Goal: Transaction & Acquisition: Purchase product/service

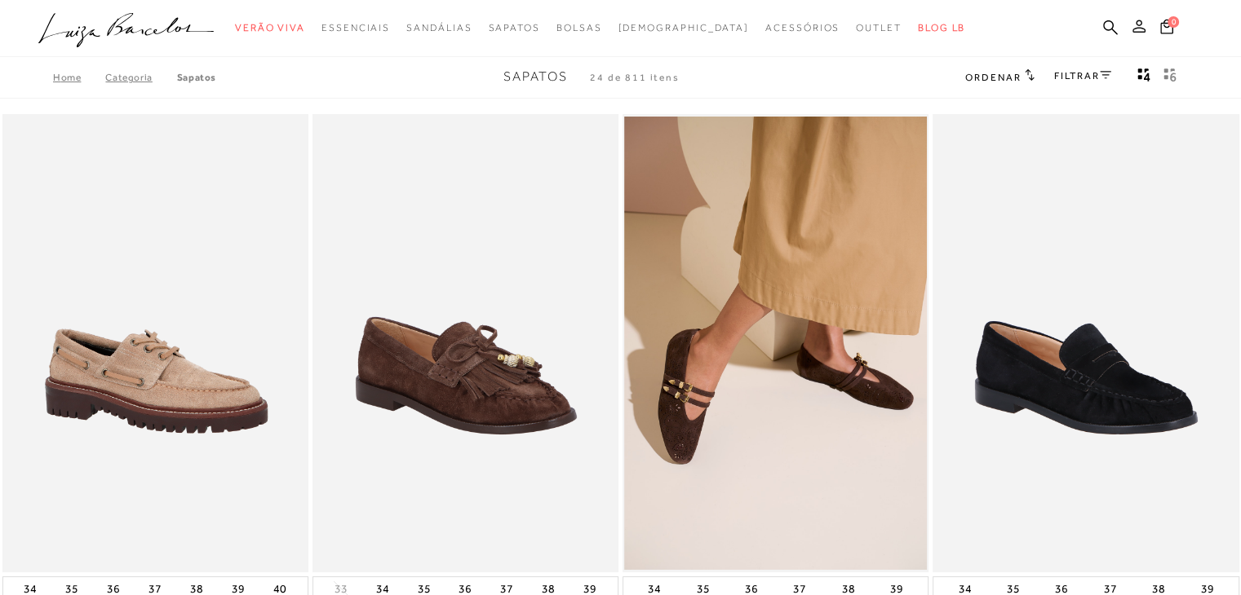
click at [1143, 23] on icon at bounding box center [1138, 26] width 13 height 13
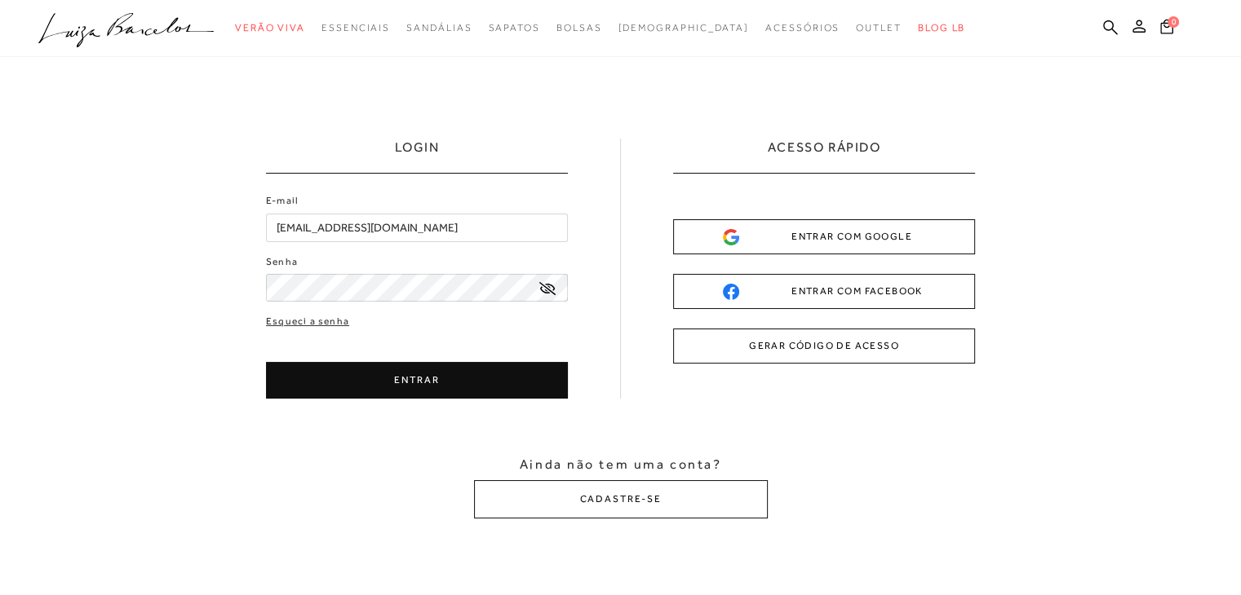
click at [745, 249] on button "ENTRAR COM GOOGLE" at bounding box center [824, 236] width 302 height 35
click at [855, 234] on div "ENTRAR COM GOOGLE" at bounding box center [824, 236] width 202 height 17
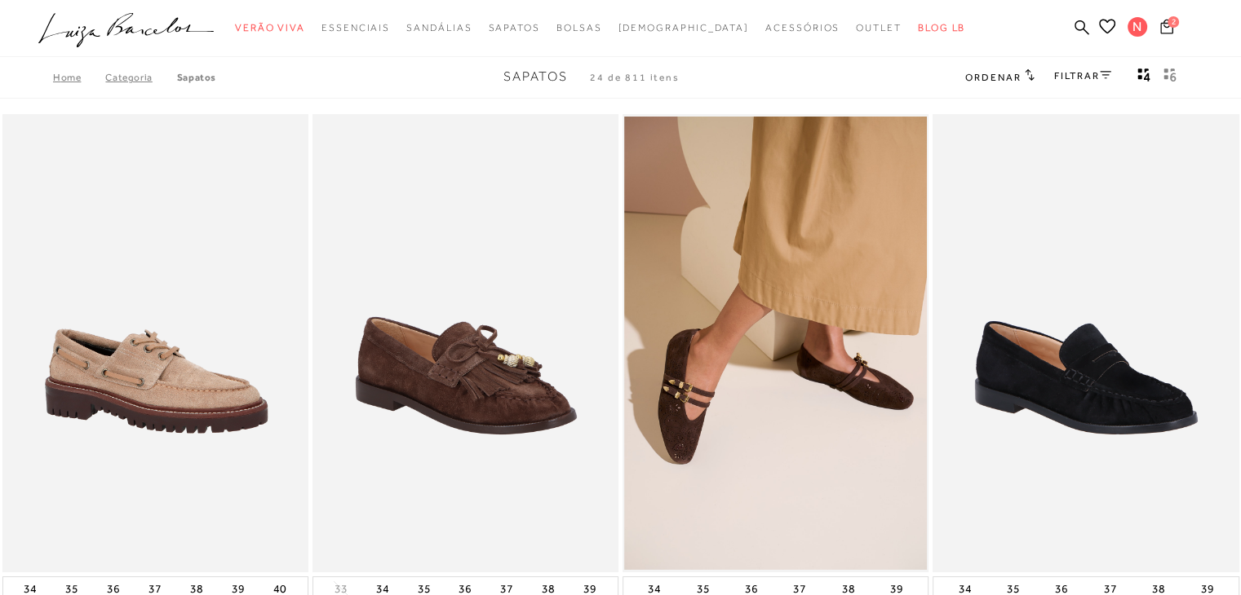
click at [1168, 22] on span "2" at bounding box center [1172, 21] width 11 height 11
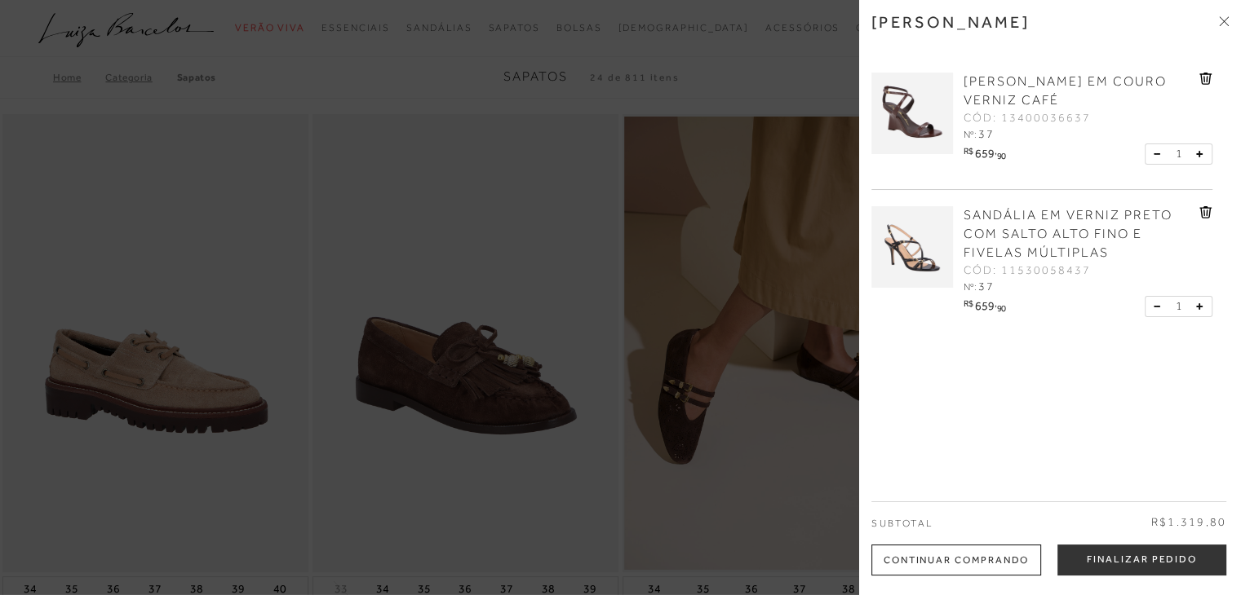
click at [1194, 215] on div "SANDÁLIA EM VERNIZ PRETO COM SALTO ALTO FINO E FIVELAS MÚLTIPLAS CÓD: 115300584…" at bounding box center [1079, 251] width 240 height 90
click at [1201, 210] on icon at bounding box center [1205, 212] width 13 height 12
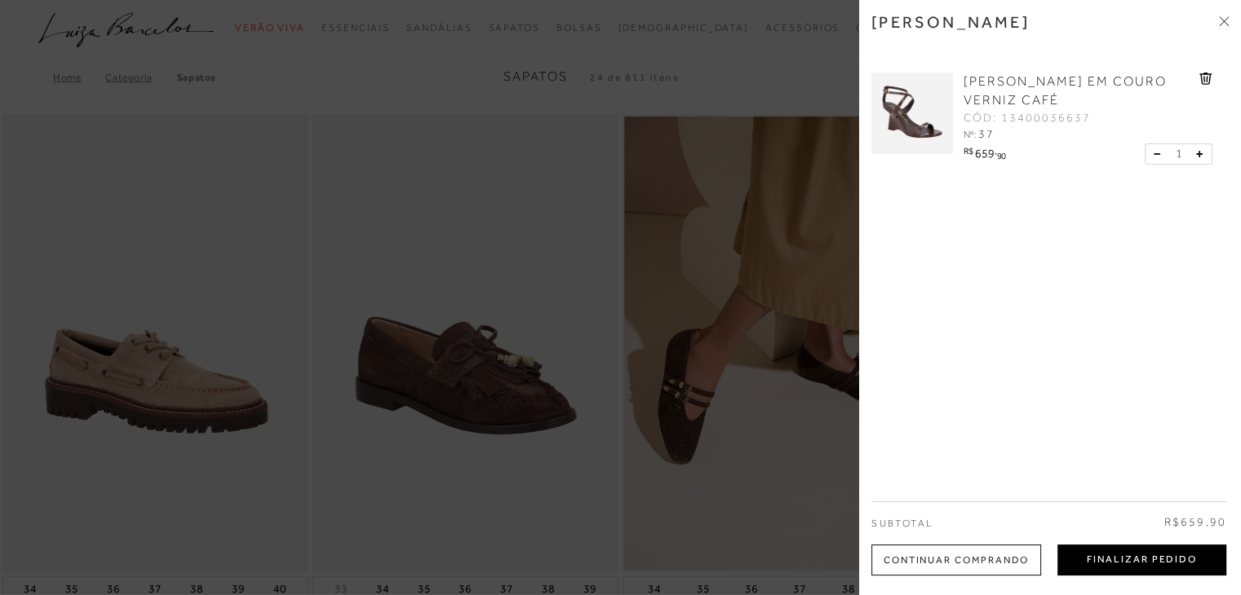
click at [1174, 557] on button "Finalizar Pedido" at bounding box center [1141, 560] width 169 height 31
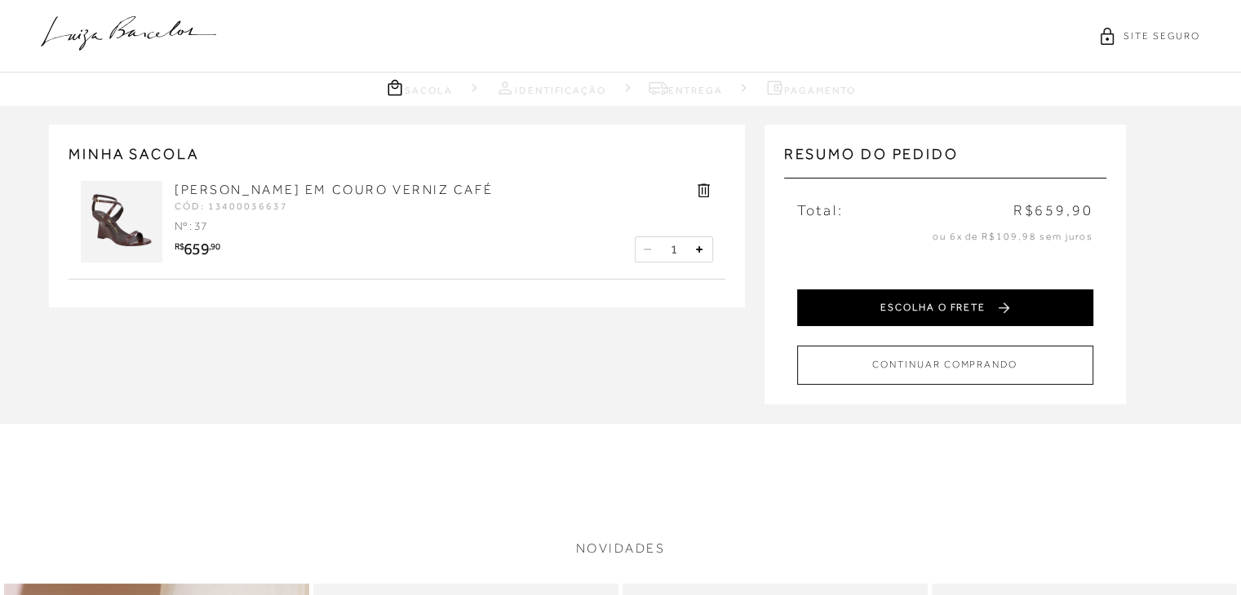
click at [926, 311] on button "ESCOLHA O FRETE" at bounding box center [945, 308] width 296 height 37
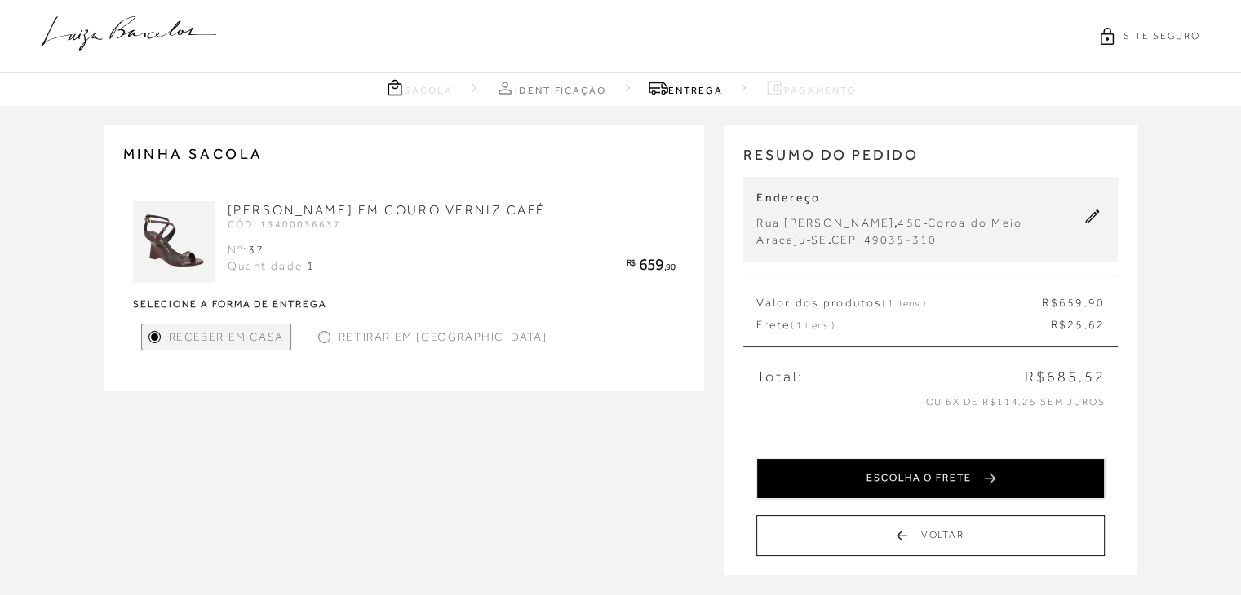
click at [966, 467] on button "ESCOLHA O FRETE" at bounding box center [930, 478] width 348 height 41
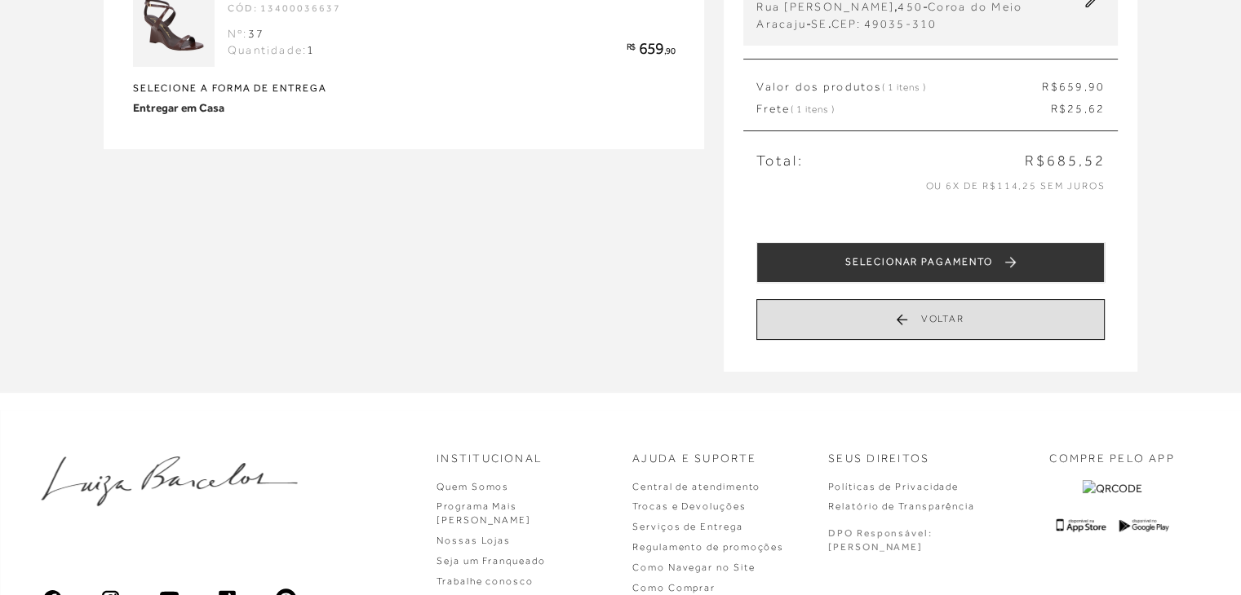
scroll to position [245, 0]
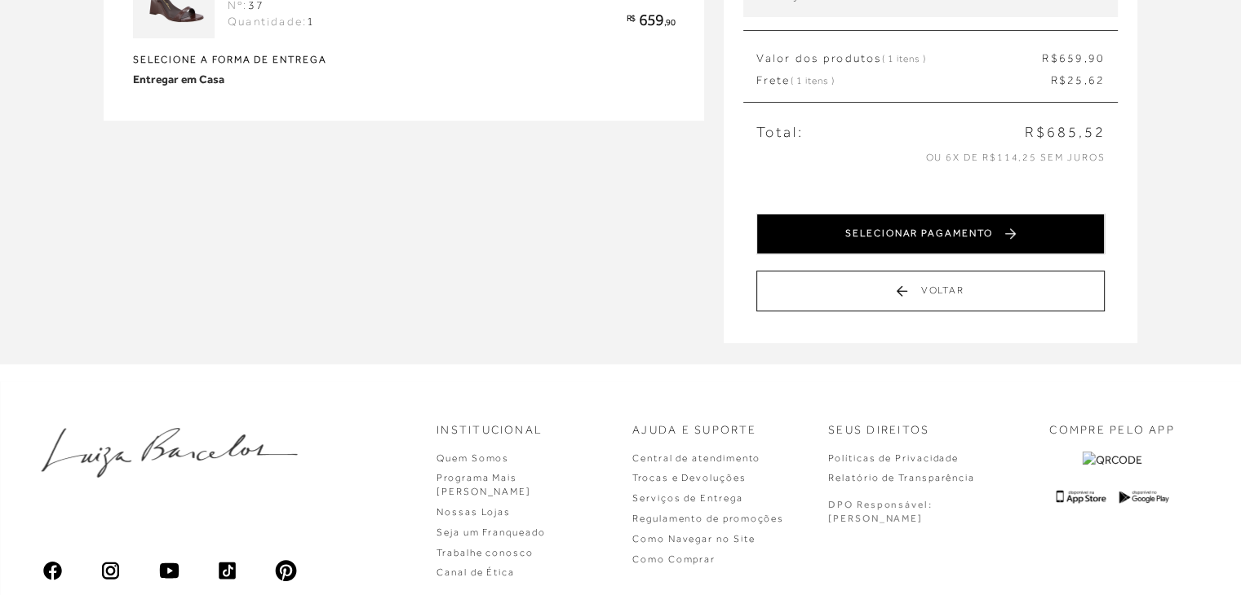
click at [853, 229] on button "SELECIONAR PAGAMENTO" at bounding box center [930, 234] width 348 height 41
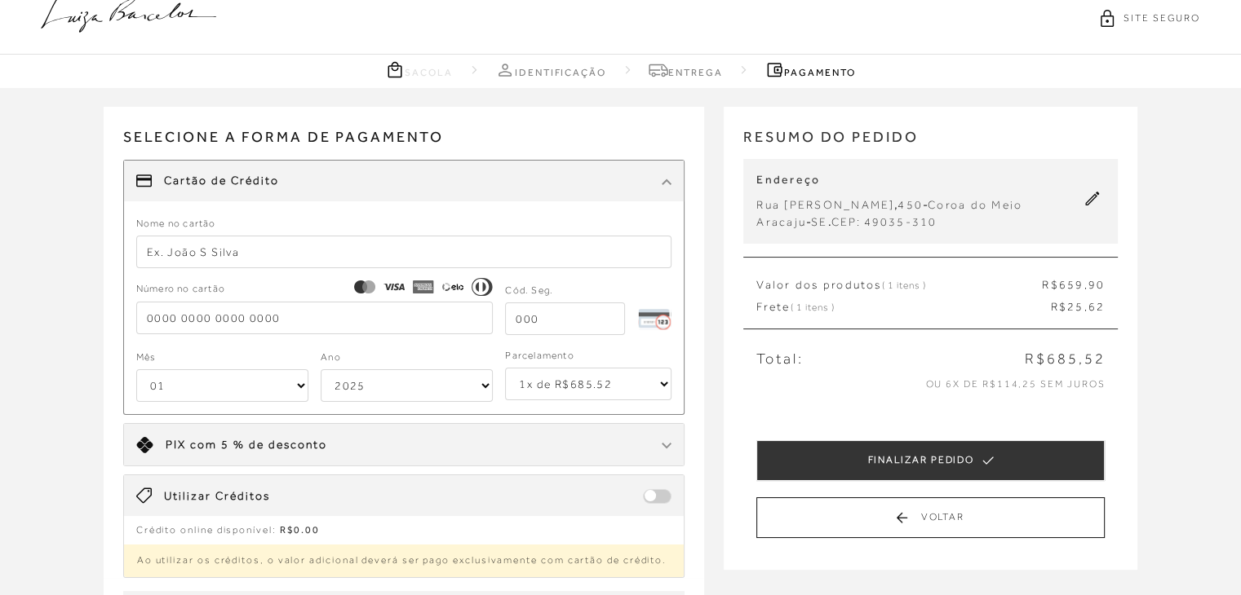
scroll to position [0, 0]
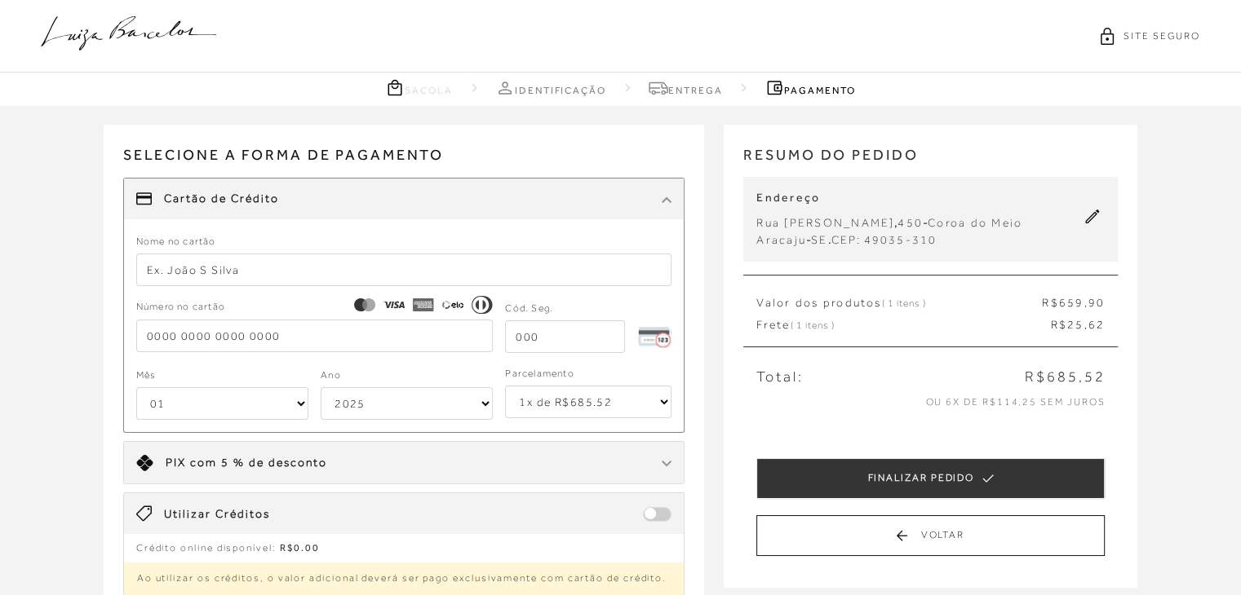
click at [1072, 373] on span "R$685,52" at bounding box center [1064, 377] width 80 height 20
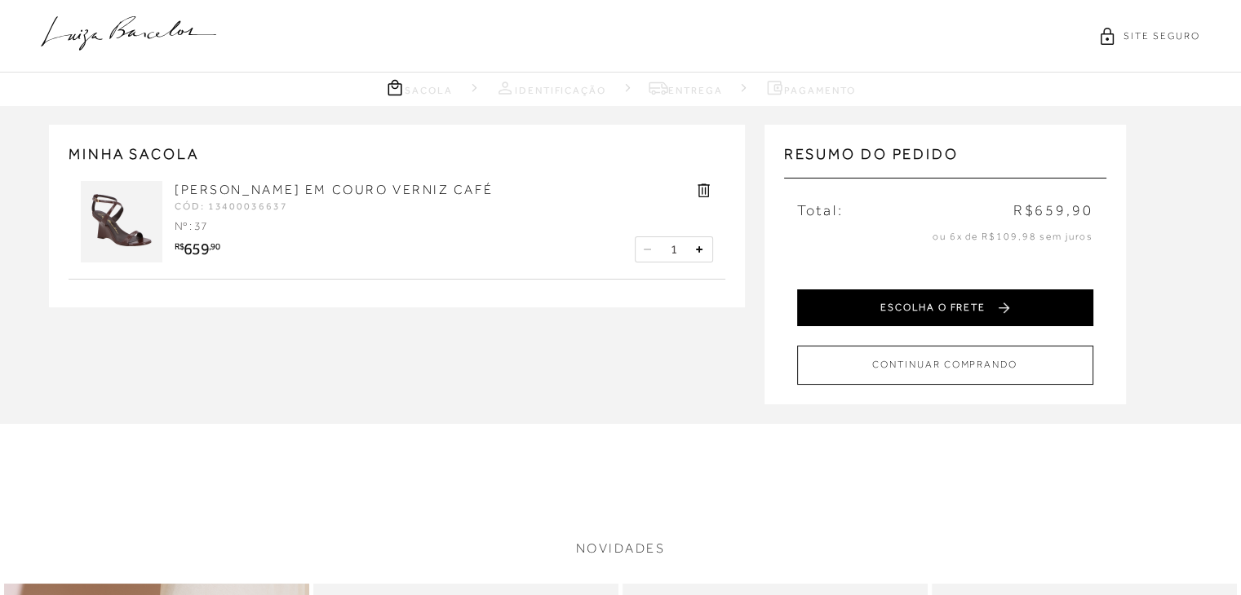
click at [923, 310] on button "ESCOLHA O FRETE" at bounding box center [945, 308] width 296 height 37
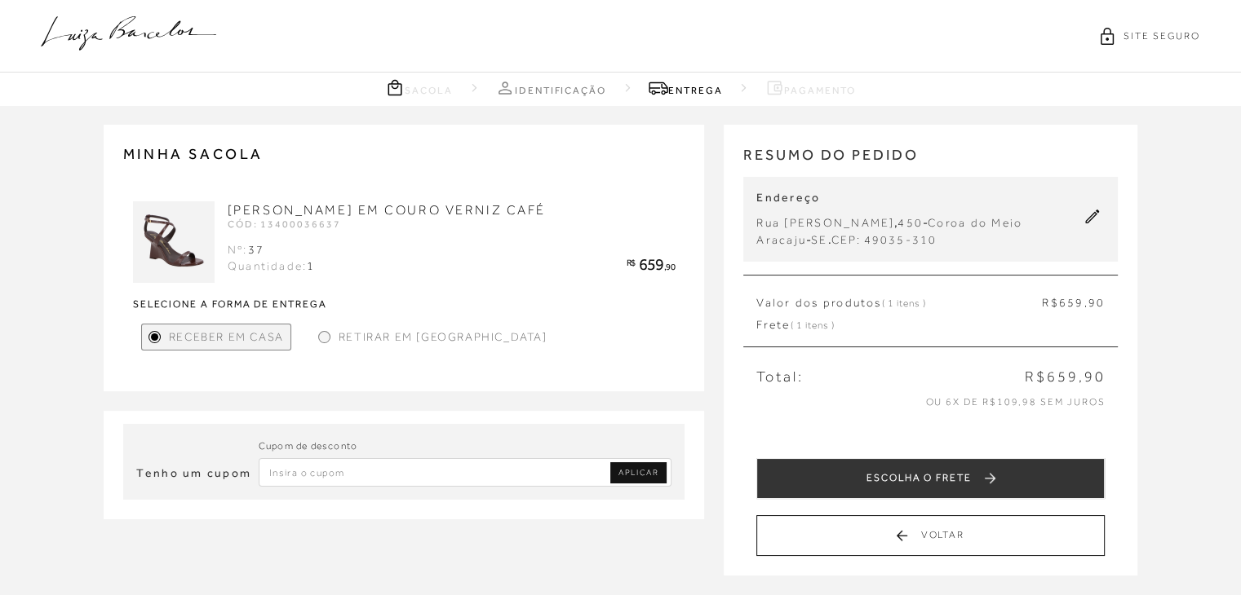
click at [271, 305] on strong "Selecione a forma de entrega" at bounding box center [404, 304] width 542 height 10
click at [209, 334] on span "Receber em Casa" at bounding box center [226, 337] width 115 height 17
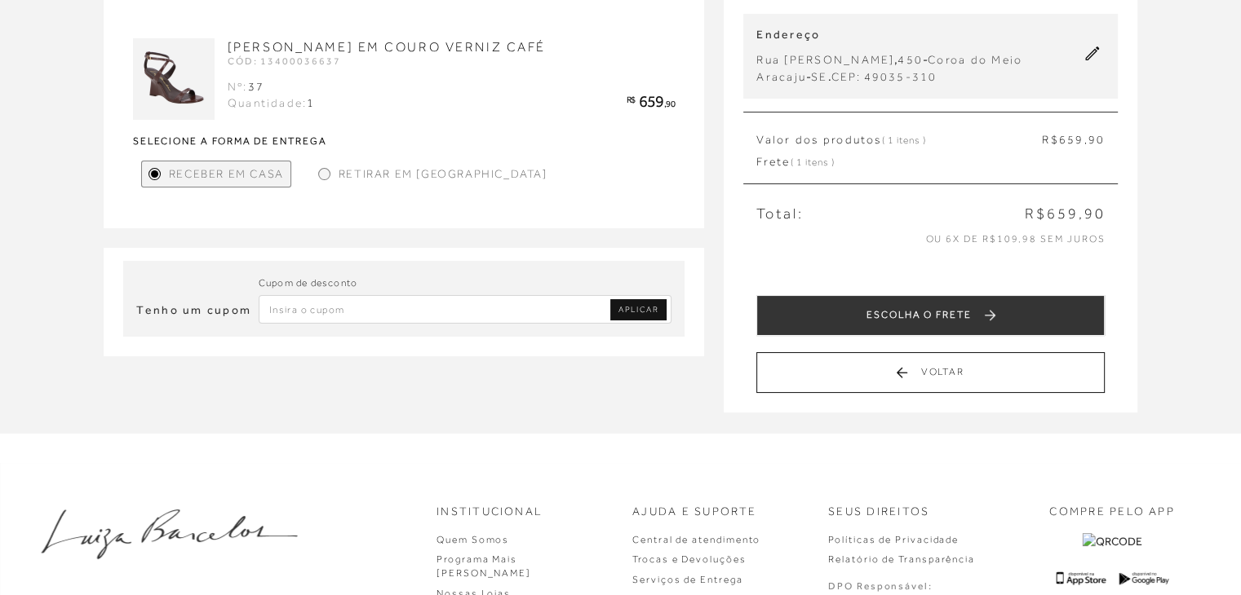
scroll to position [245, 0]
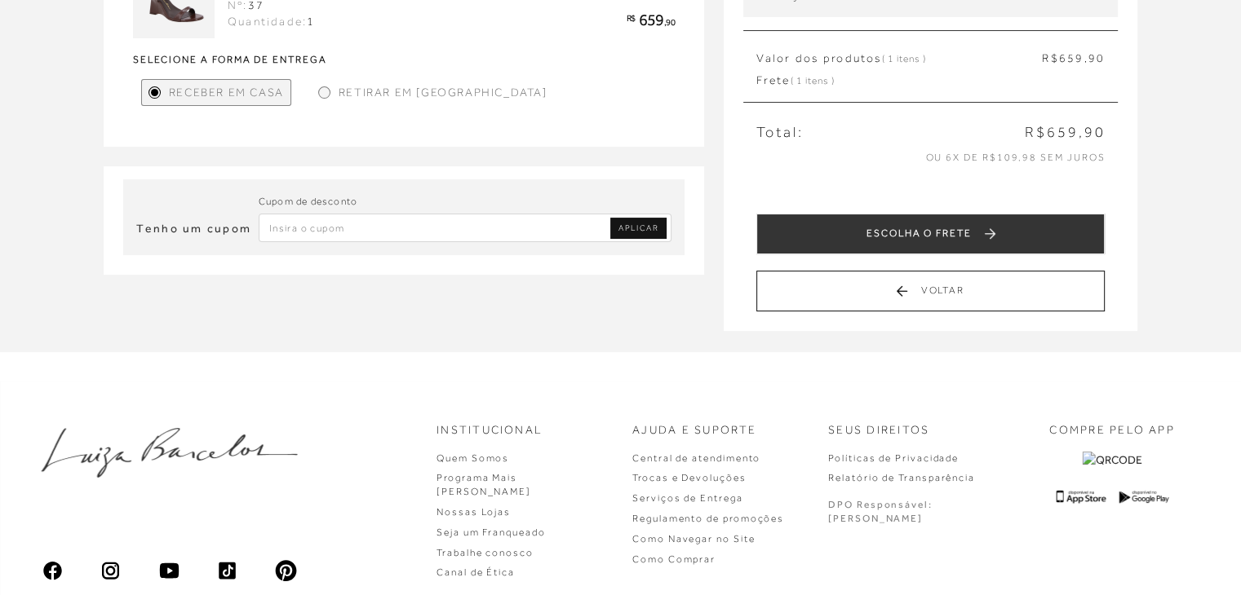
click at [321, 236] on input "Inserir Código da Promoção" at bounding box center [466, 228] width 414 height 29
paste input "PRIMEIRALB"
type input "PRIMEIRALB"
click at [635, 226] on span "APLICAR" at bounding box center [638, 228] width 40 height 11
click at [292, 226] on input "Inserir Código da Promoção" at bounding box center [466, 228] width 414 height 29
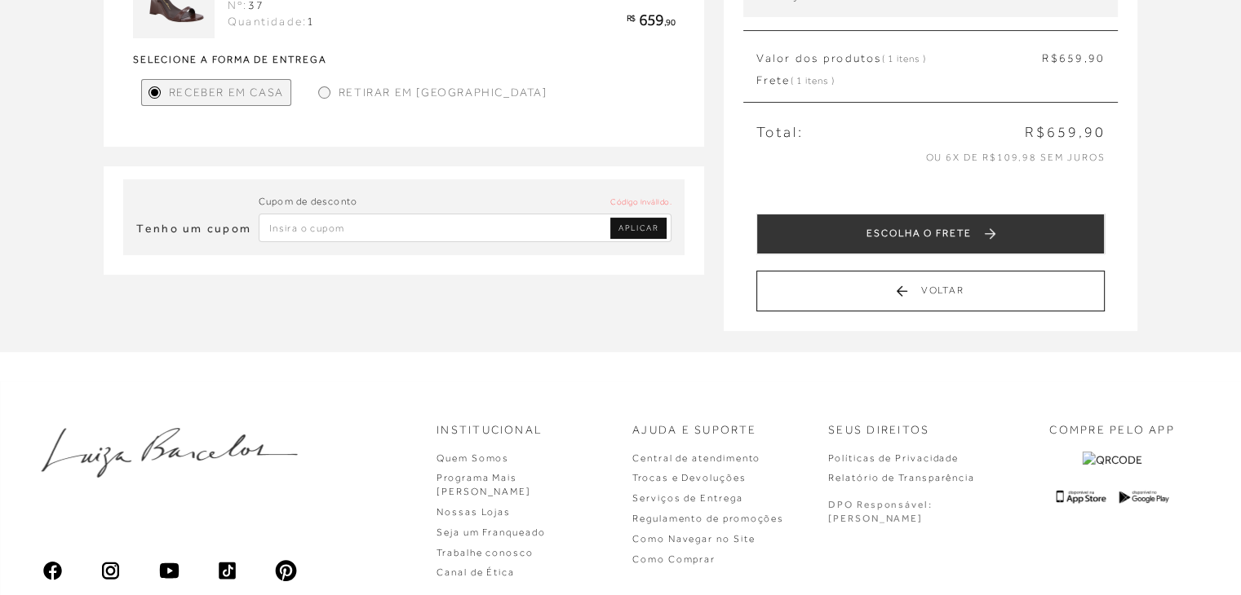
paste input "PRIMEIRALB"
type input "PRIMEIRALB"
click at [632, 231] on span "APLICAR" at bounding box center [638, 228] width 40 height 11
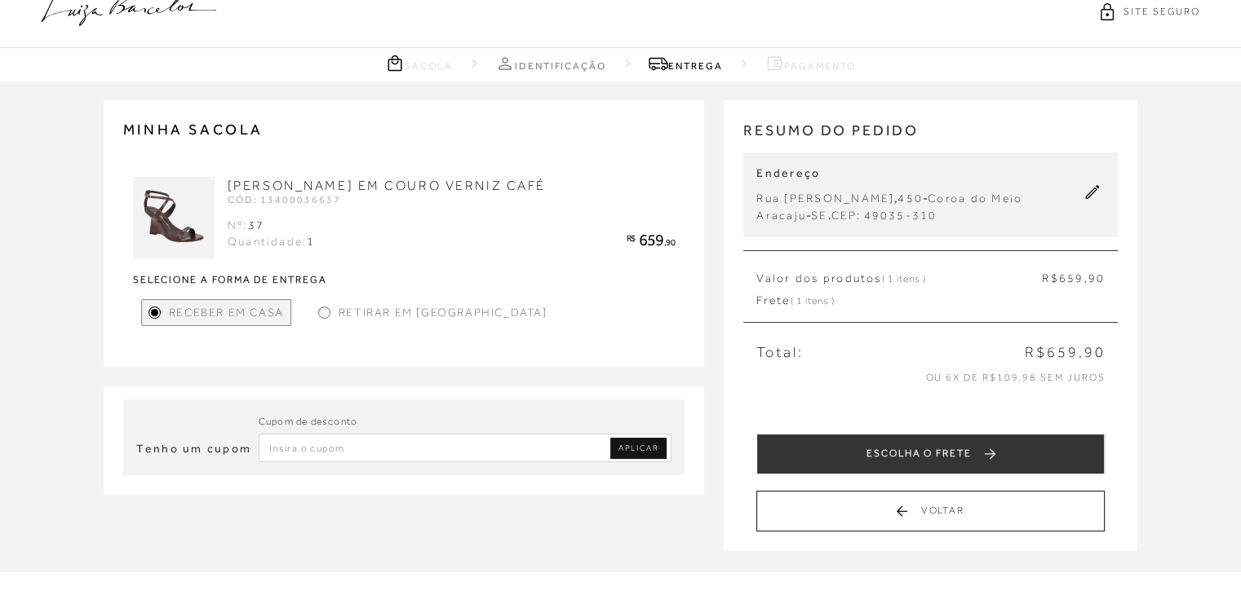
scroll to position [0, 0]
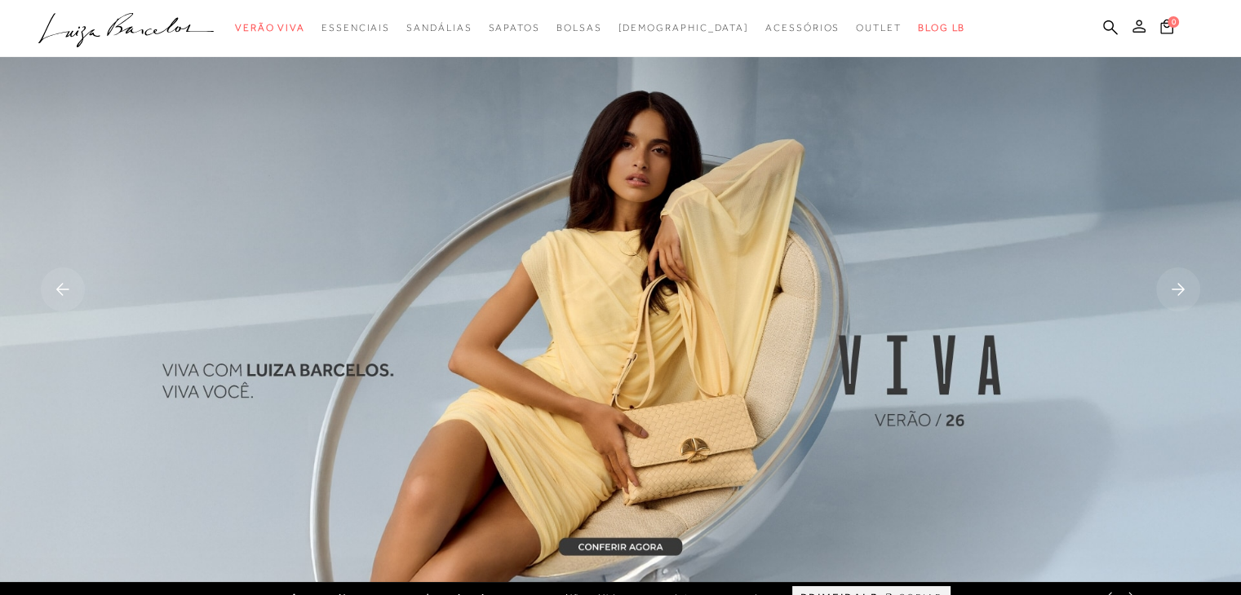
click at [1138, 25] on icon at bounding box center [1138, 26] width 13 height 13
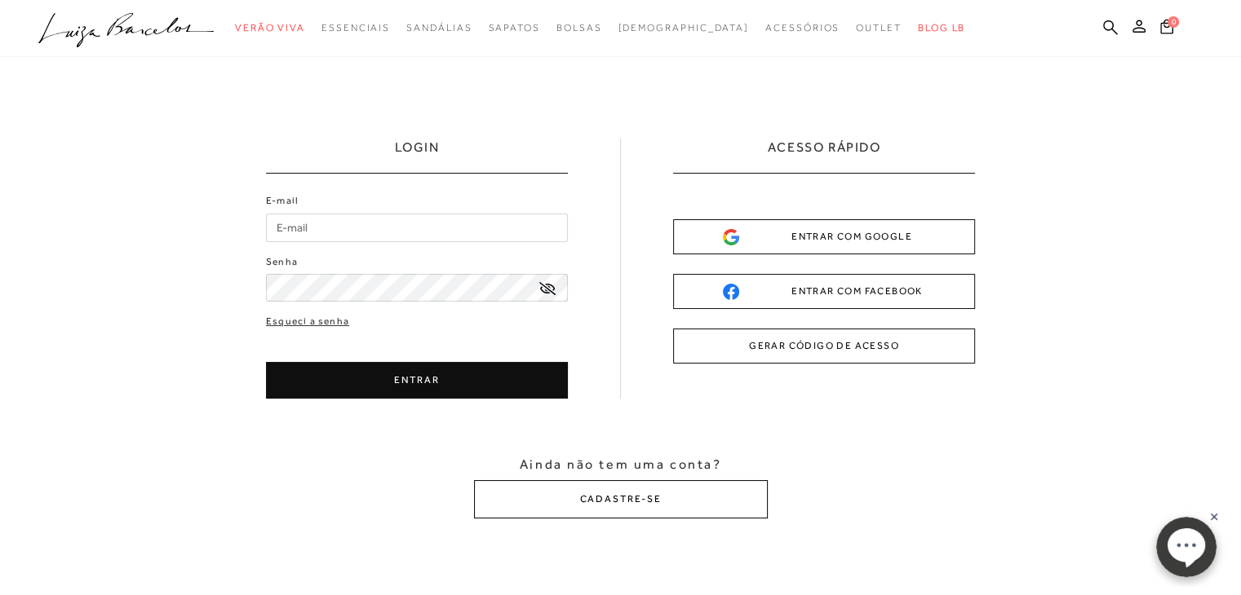
click at [588, 507] on button "CADASTRE-SE" at bounding box center [621, 499] width 294 height 38
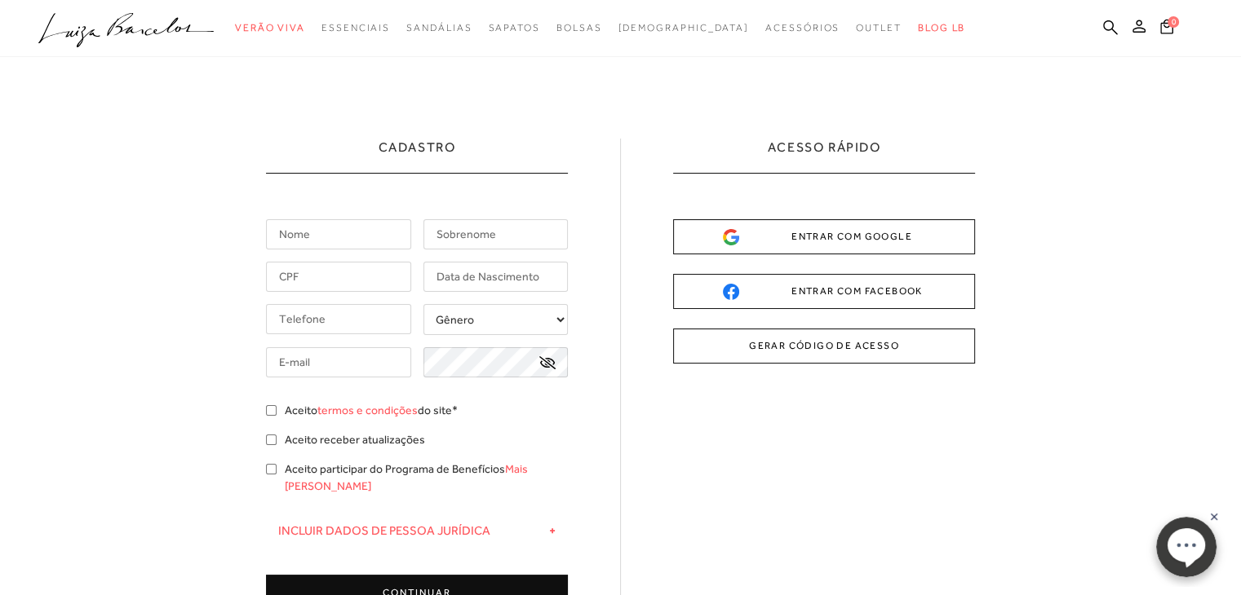
click at [356, 229] on input "text" at bounding box center [338, 234] width 145 height 30
type input "[PERSON_NAME]"
click at [459, 236] on input "text" at bounding box center [495, 234] width 145 height 30
type input "MITIDIERI"
type input "[PHONE_NUMBER]"
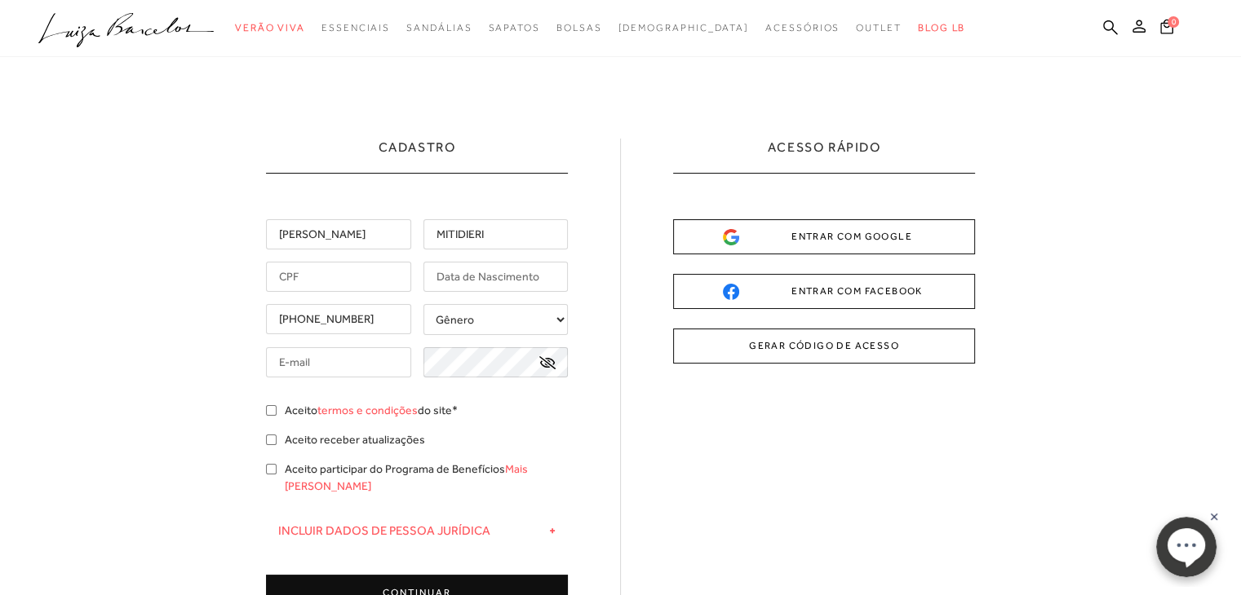
type input "[EMAIL_ADDRESS][DOMAIN_NAME]"
click at [321, 281] on input "text" at bounding box center [338, 277] width 145 height 30
type input "026.990.725-40"
click at [500, 281] on input "text" at bounding box center [495, 277] width 145 height 30
type input "[DATE]"
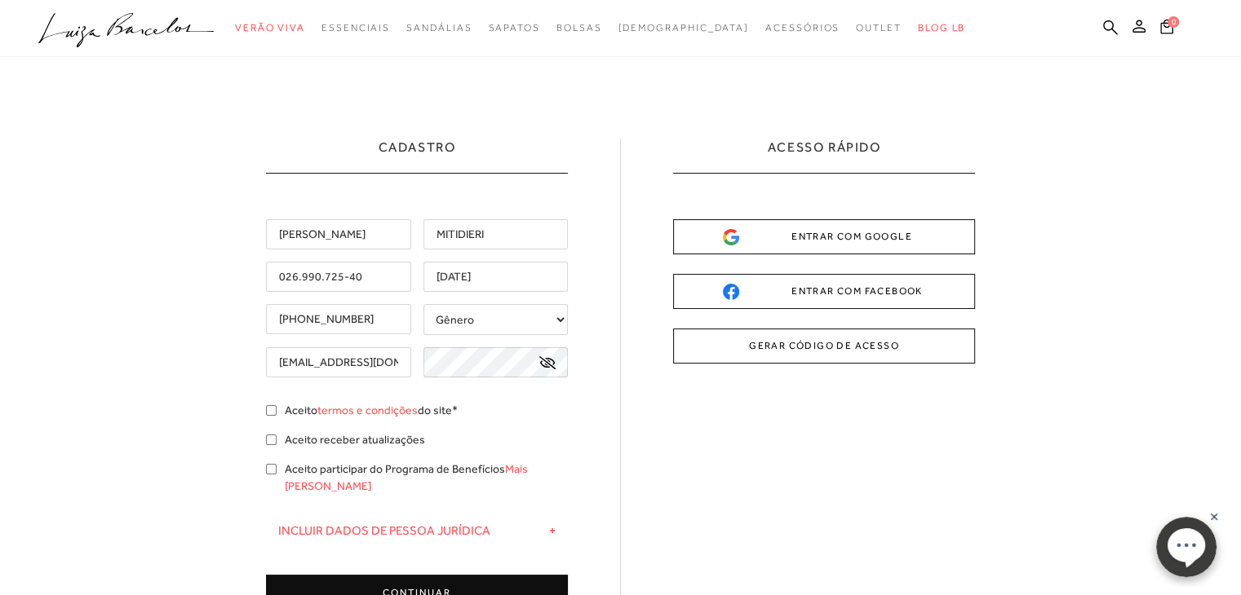
click at [510, 320] on select "Gênero Feminino Masculino" at bounding box center [495, 319] width 145 height 31
select select
click at [423, 304] on select "Gênero Feminino Masculino" at bounding box center [495, 319] width 145 height 31
click at [383, 357] on input "[EMAIL_ADDRESS][DOMAIN_NAME]" at bounding box center [338, 362] width 145 height 30
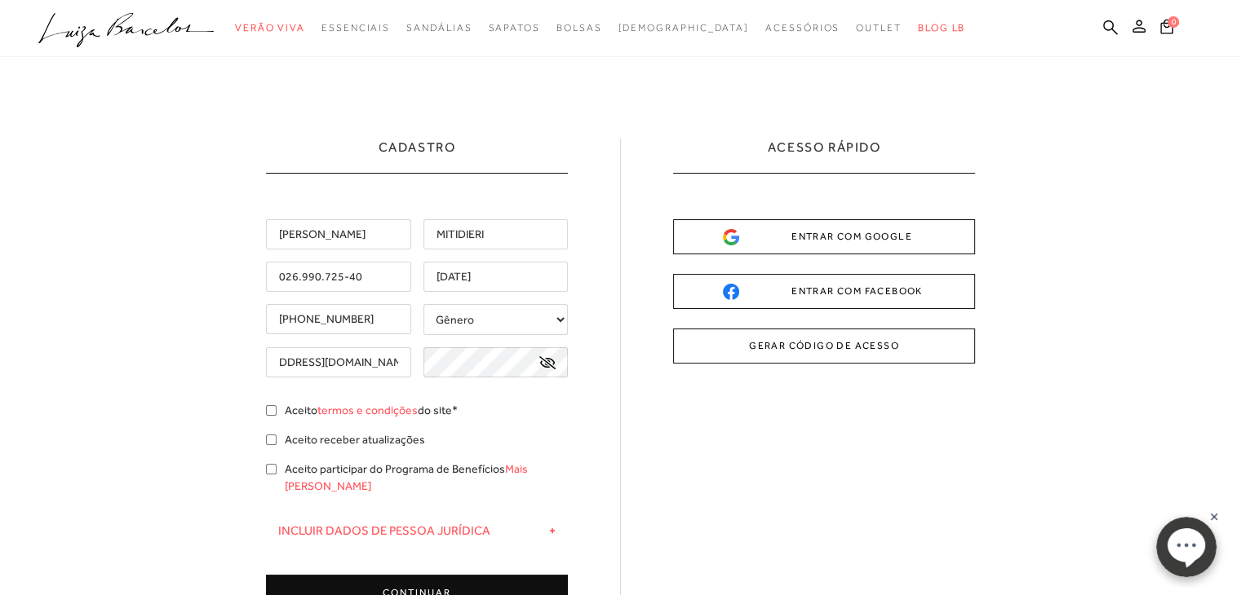
click at [443, 357] on div "[EMAIL_ADDRESS][DOMAIN_NAME]" at bounding box center [417, 362] width 302 height 30
type input "[PERSON_NAME][EMAIL_ADDRESS][DOMAIN_NAME]"
click at [272, 409] on input "Aceito termos e condições do site*" at bounding box center [271, 410] width 11 height 11
checkbox input "true"
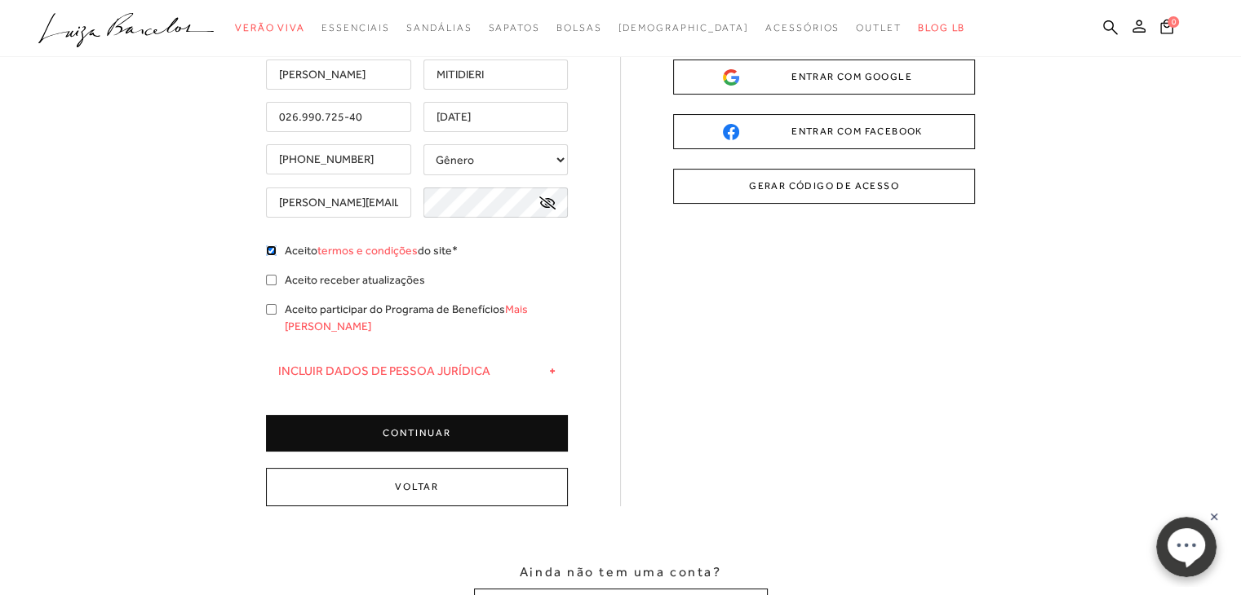
scroll to position [163, 0]
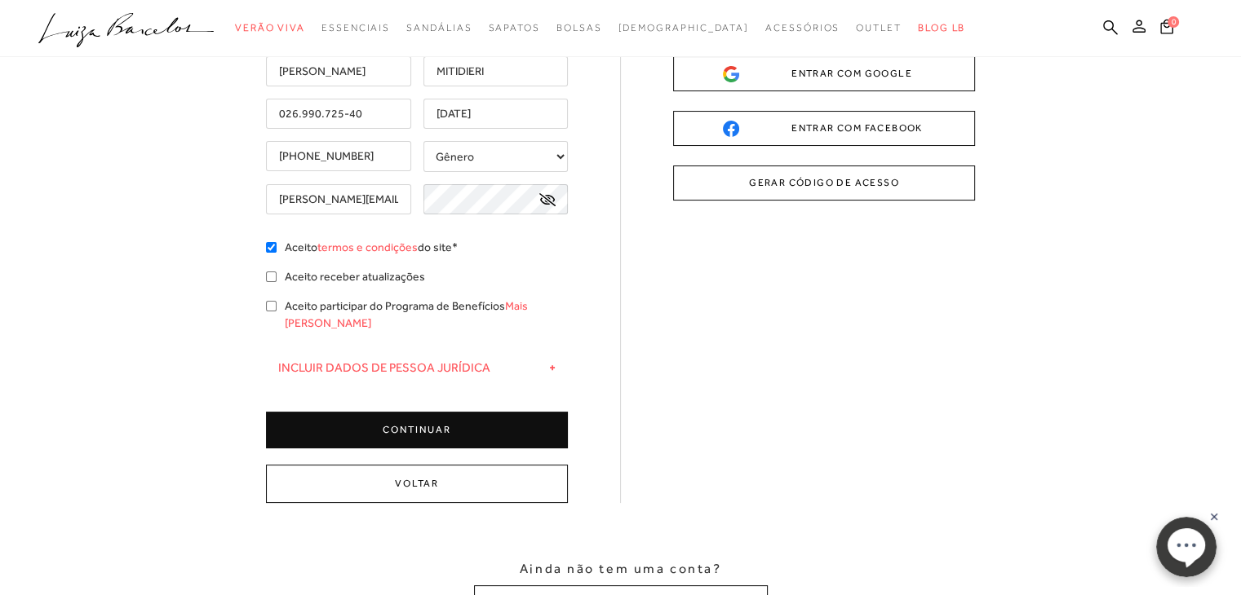
click at [421, 412] on button "CONTINUAR" at bounding box center [417, 430] width 302 height 37
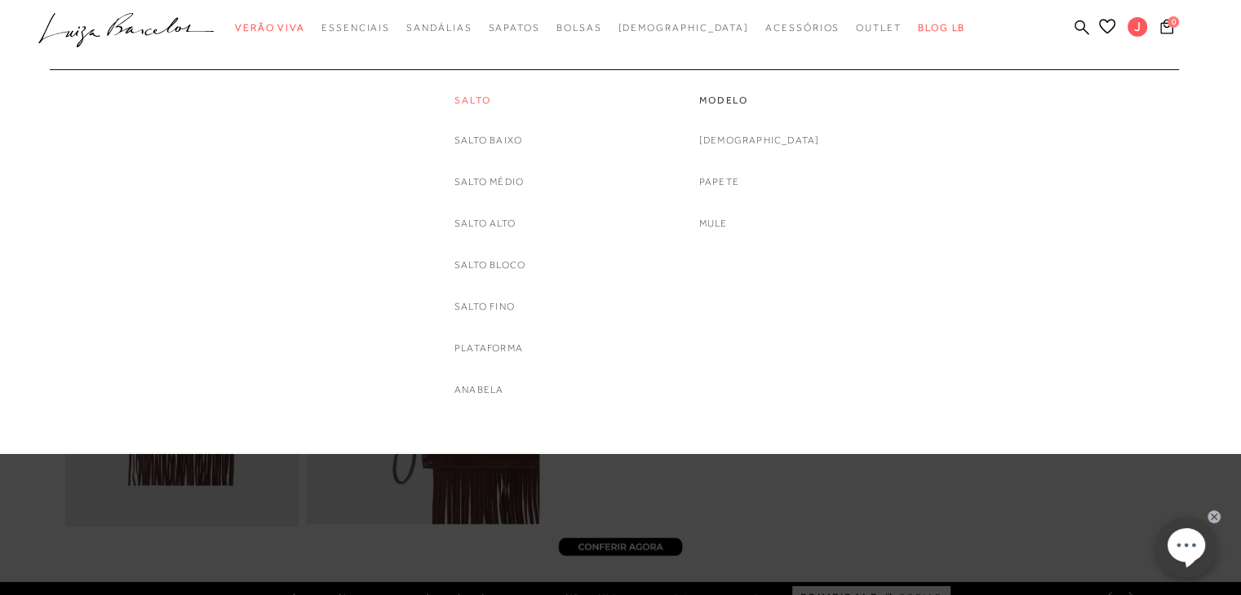
click at [463, 104] on link "Salto" at bounding box center [489, 101] width 71 height 14
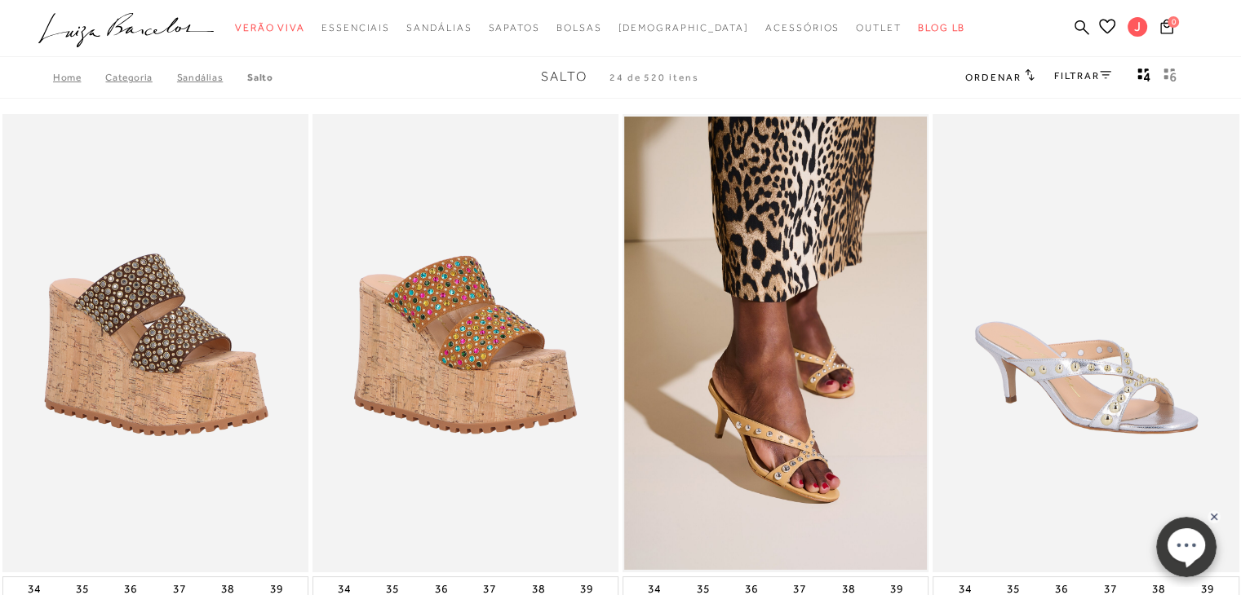
click at [1073, 76] on link "FILTRAR" at bounding box center [1082, 75] width 57 height 11
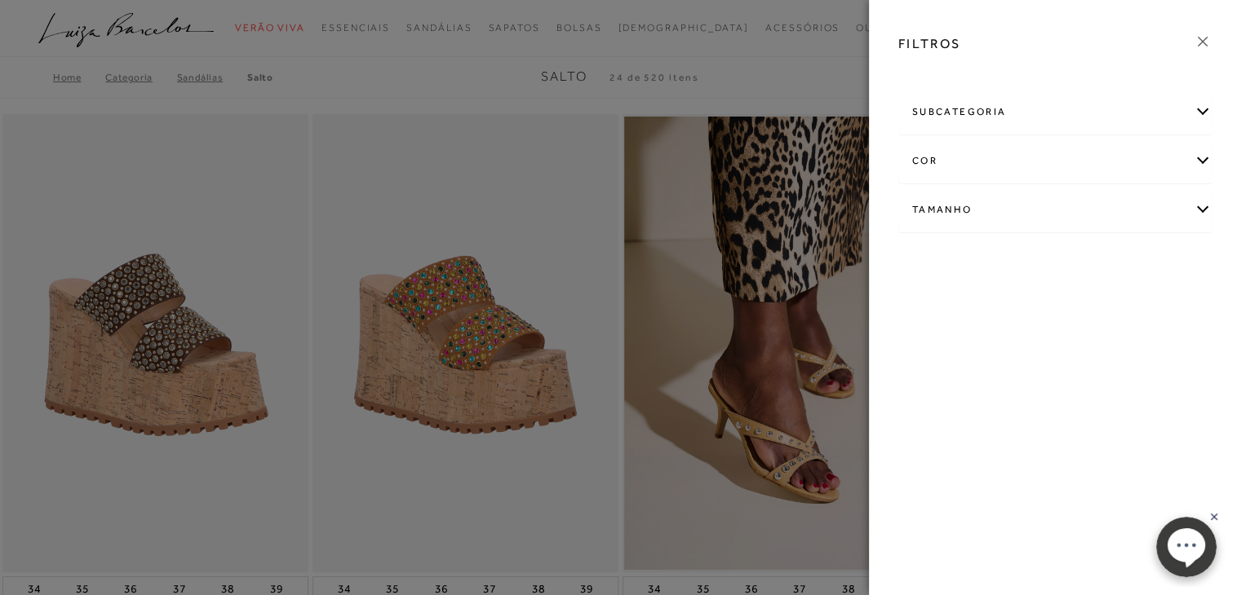
click at [982, 161] on div "cor" at bounding box center [1055, 160] width 312 height 43
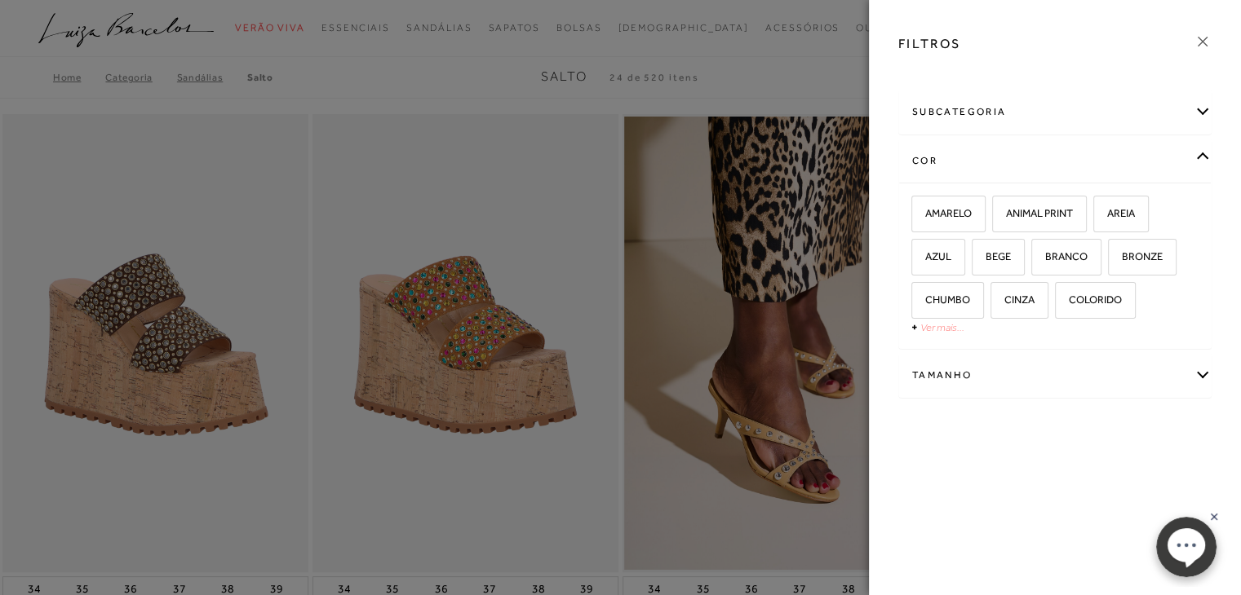
click at [922, 327] on link "Ver mais..." at bounding box center [942, 327] width 44 height 12
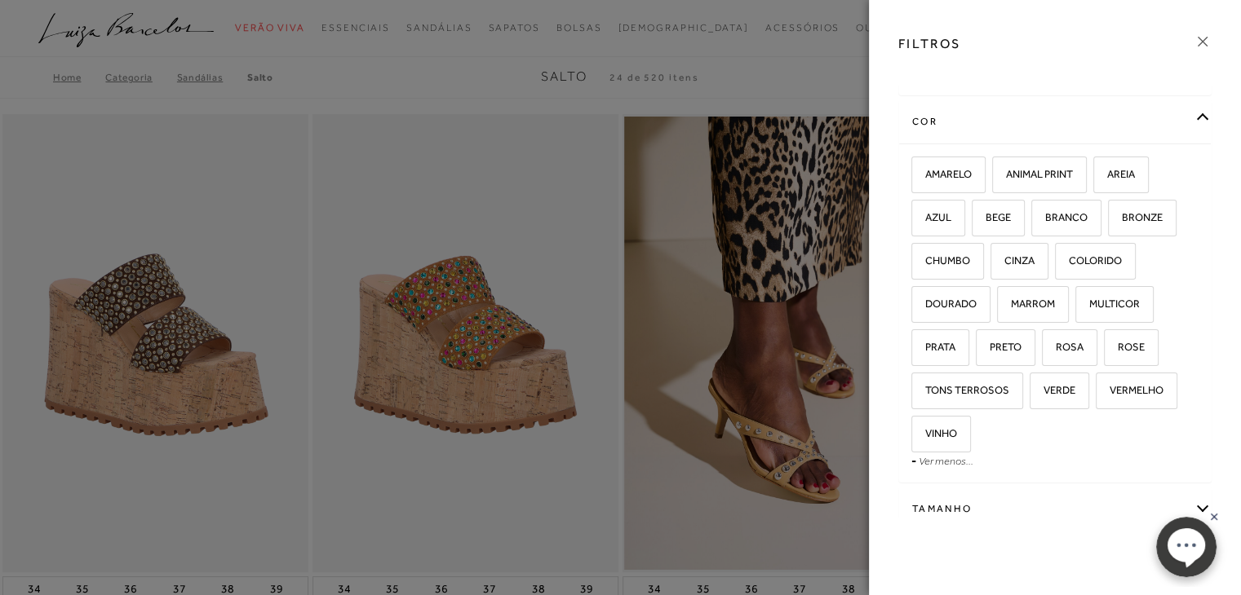
scroll to position [78, 0]
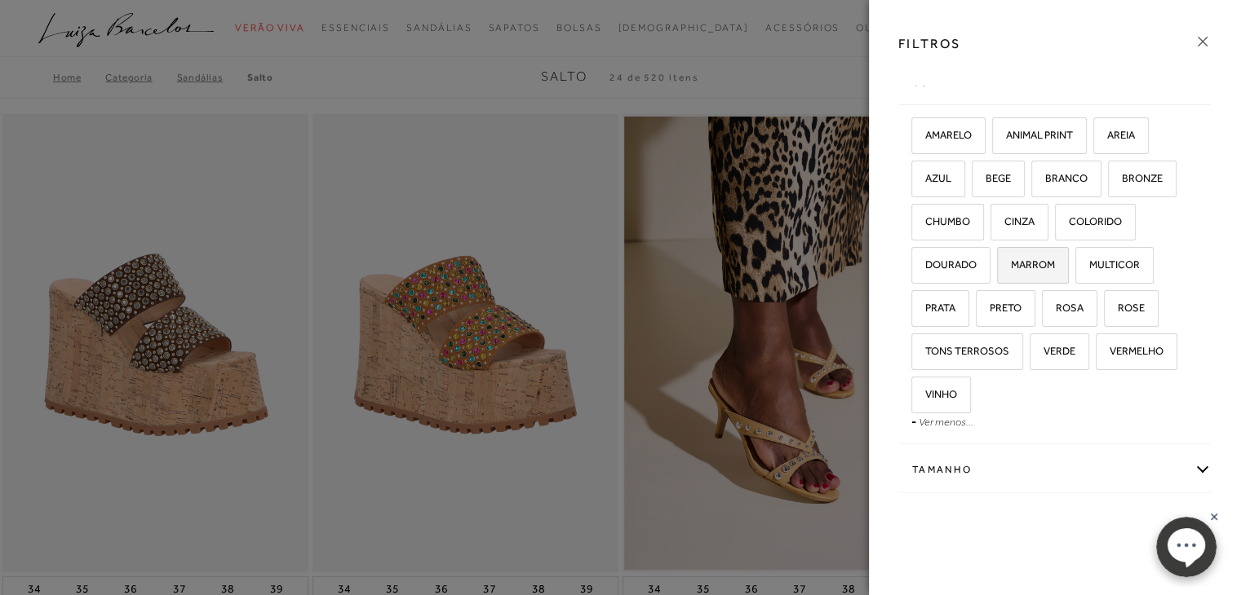
click at [1034, 259] on span "MARROM" at bounding box center [1026, 265] width 56 height 12
click at [1011, 259] on input "MARROM" at bounding box center [1002, 267] width 16 height 16
checkbox input "true"
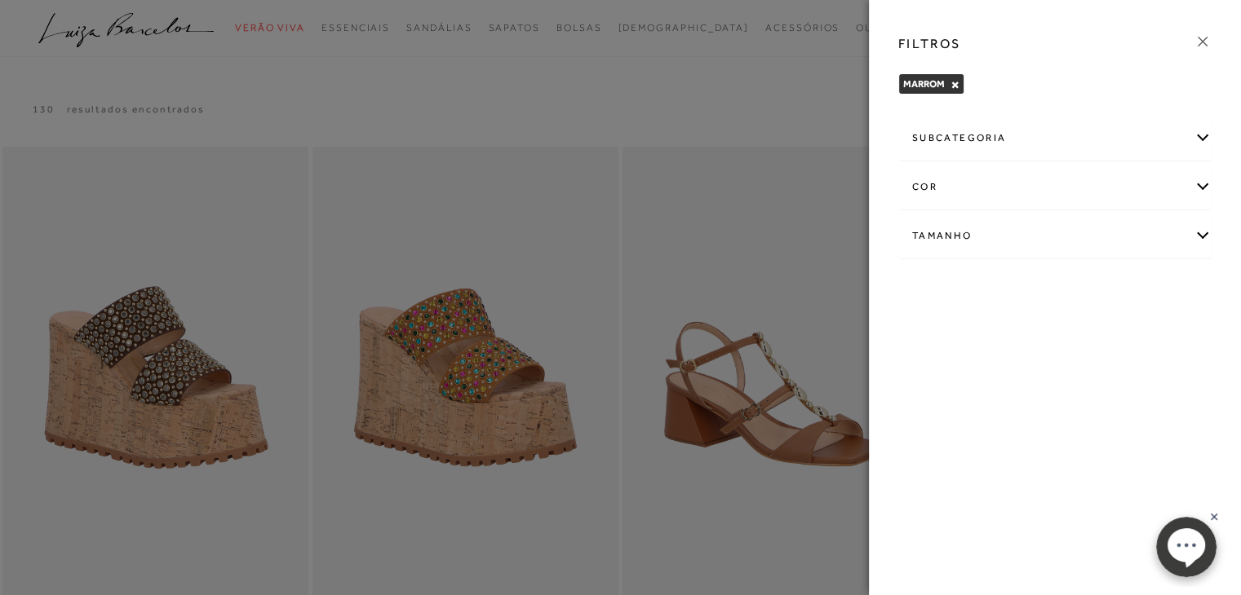
click at [1188, 188] on div "cor" at bounding box center [1055, 187] width 312 height 43
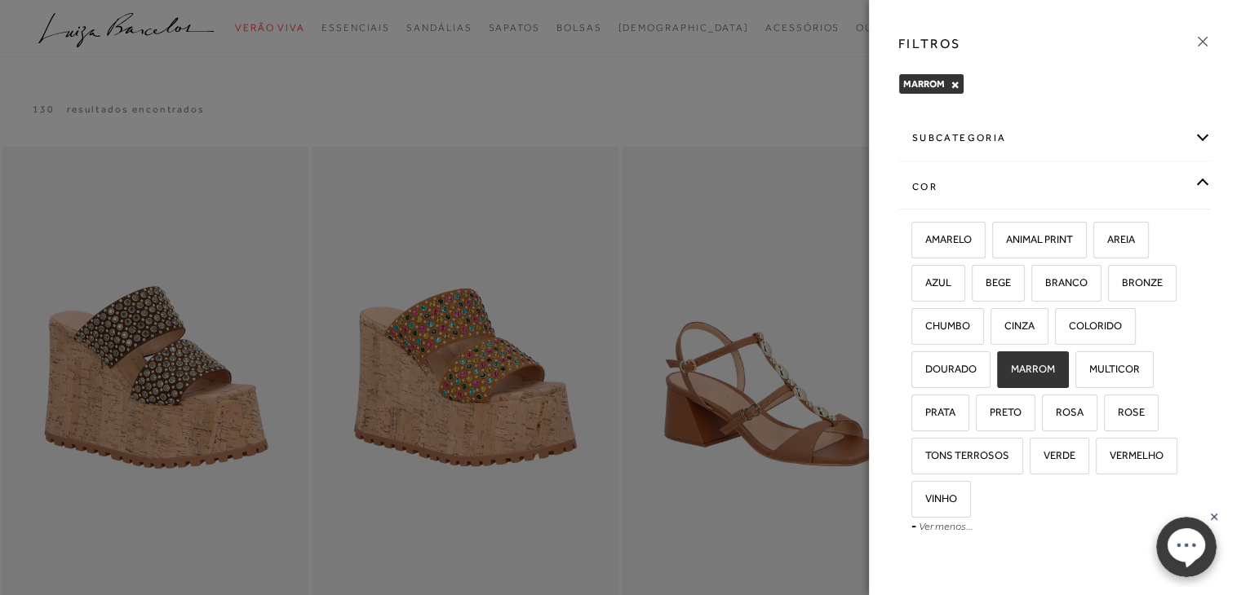
click at [1174, 186] on div "cor" at bounding box center [1055, 187] width 312 height 43
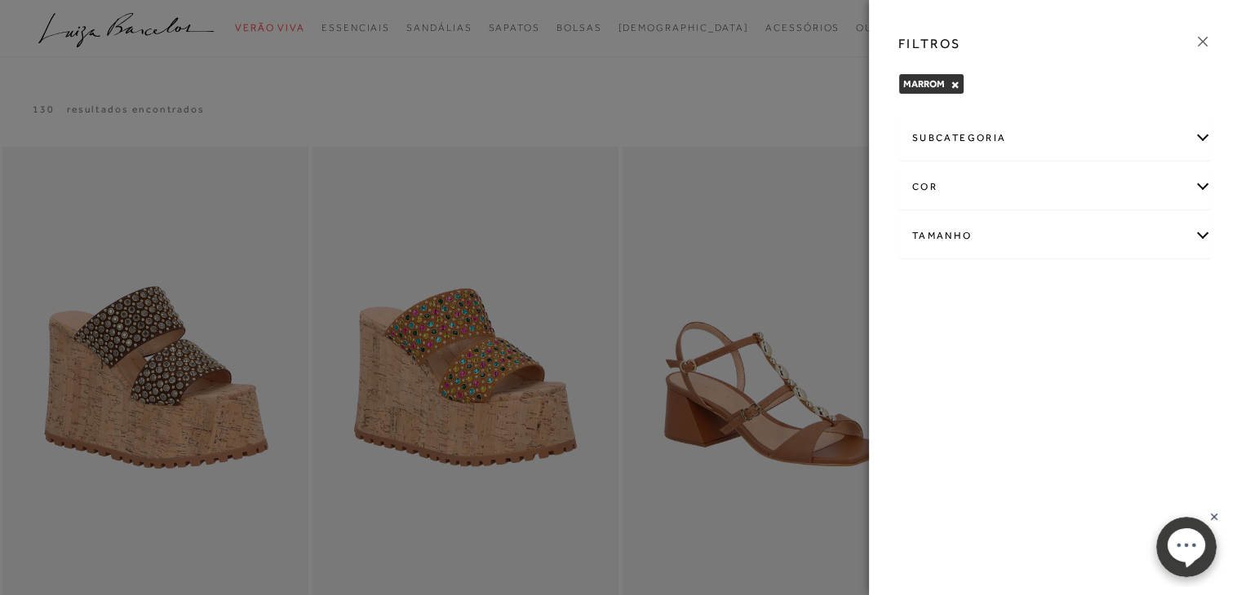
click at [1179, 241] on div "Tamanho" at bounding box center [1055, 236] width 312 height 43
click at [1110, 278] on label "37" at bounding box center [1114, 289] width 38 height 35
click at [1108, 283] on input "37" at bounding box center [1099, 291] width 16 height 16
checkbox input "true"
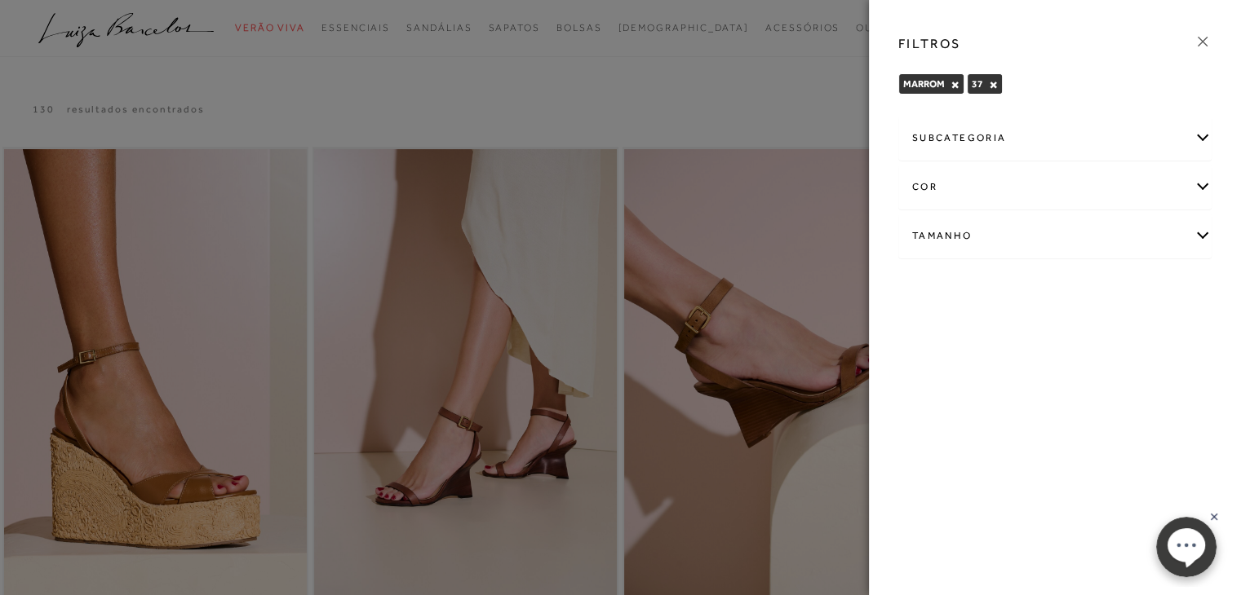
click at [580, 227] on div at bounding box center [620, 297] width 1241 height 595
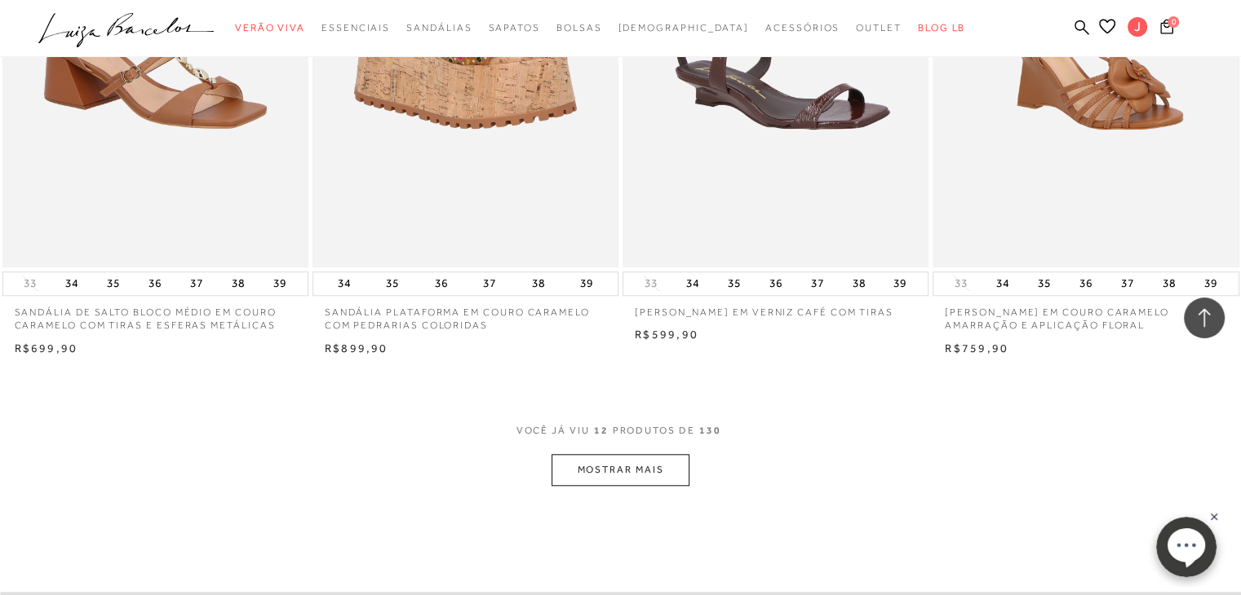
scroll to position [1468, 0]
click at [639, 467] on button "MOSTRAR MAIS" at bounding box center [619, 471] width 137 height 32
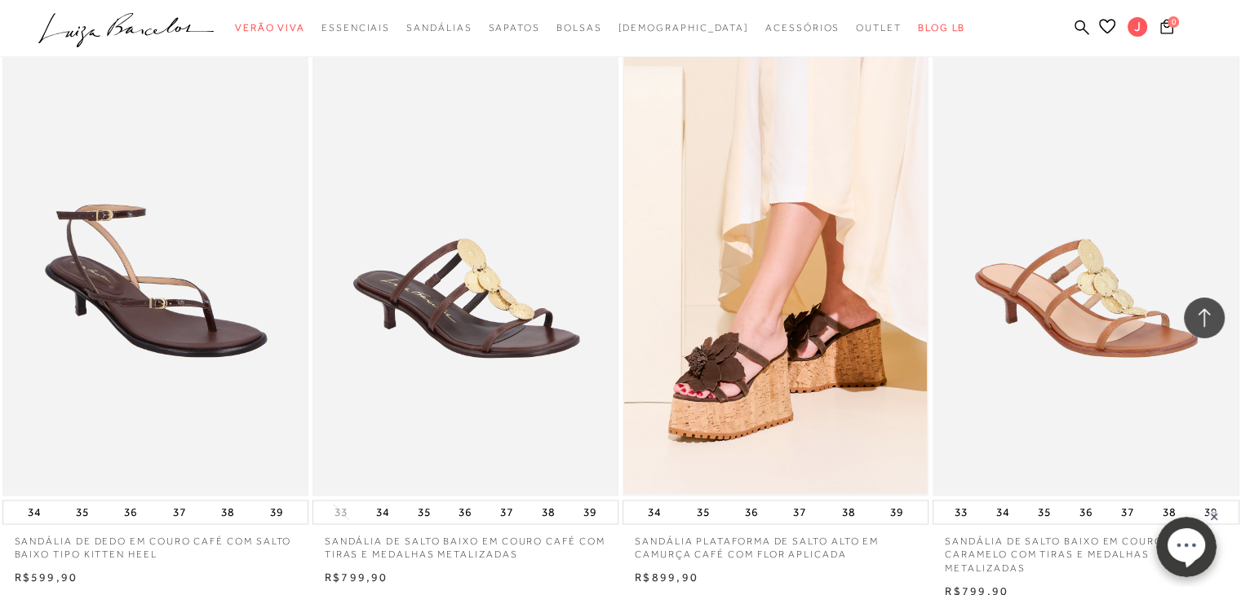
scroll to position [3181, 0]
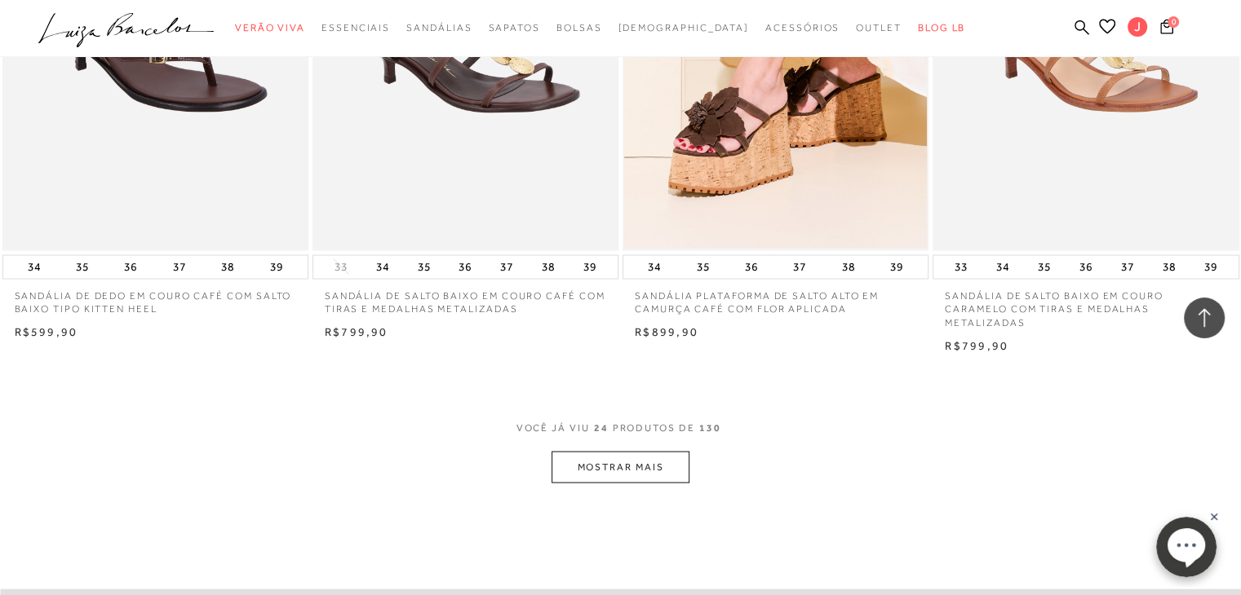
click at [621, 477] on button "MOSTRAR MAIS" at bounding box center [619, 468] width 137 height 32
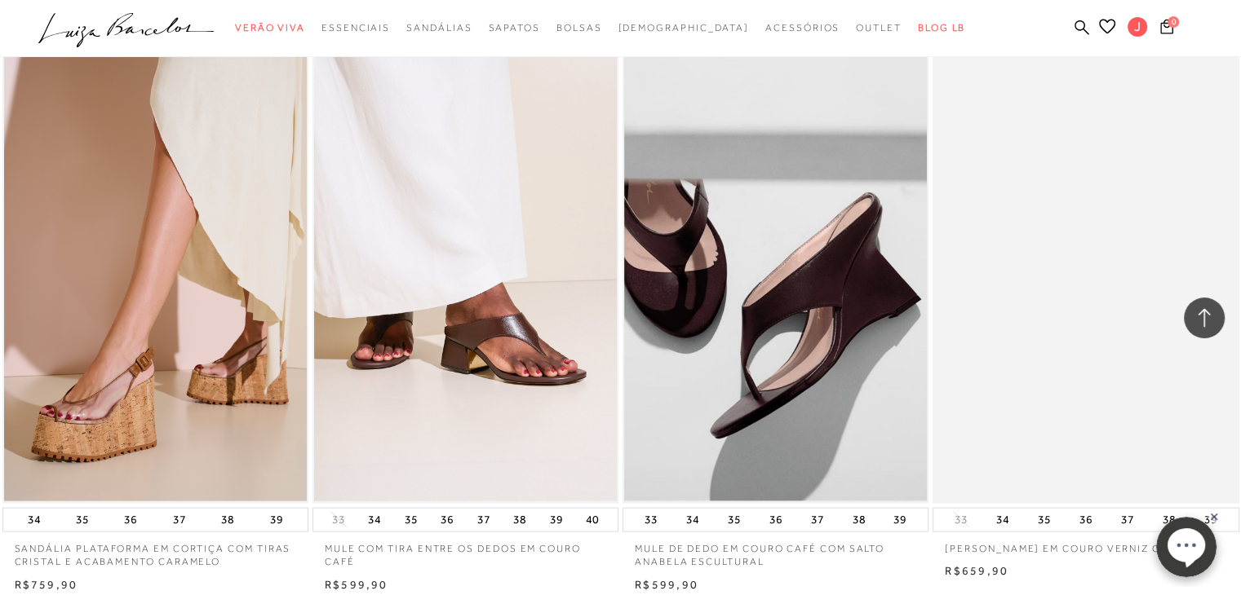
scroll to position [3507, 0]
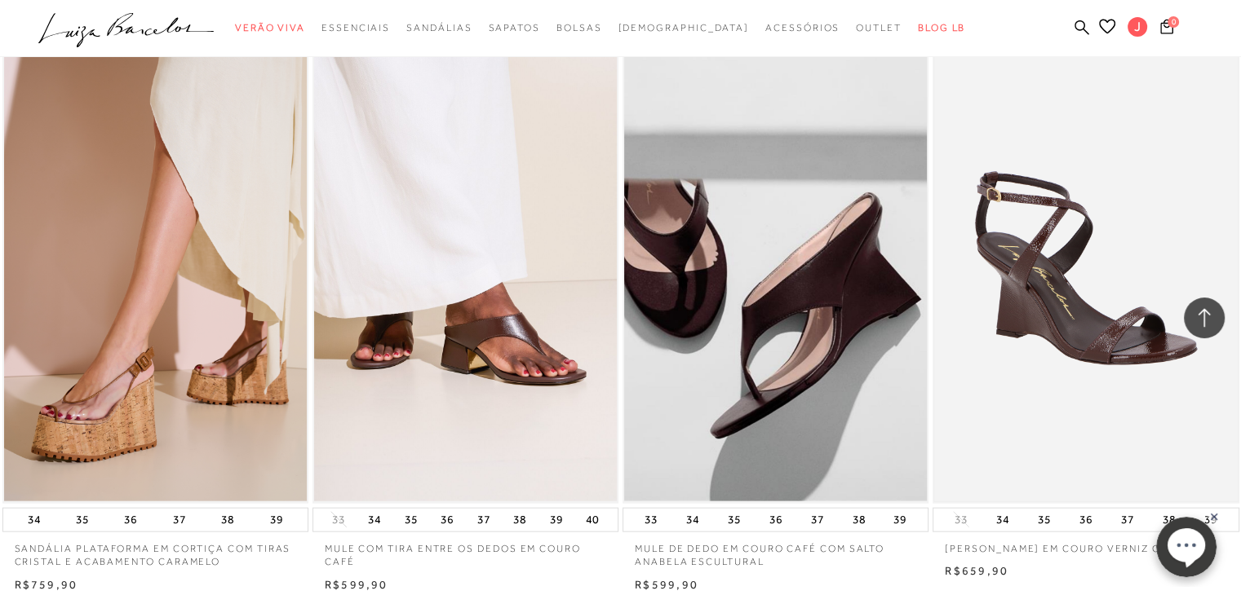
click at [1140, 401] on img at bounding box center [1085, 274] width 303 height 454
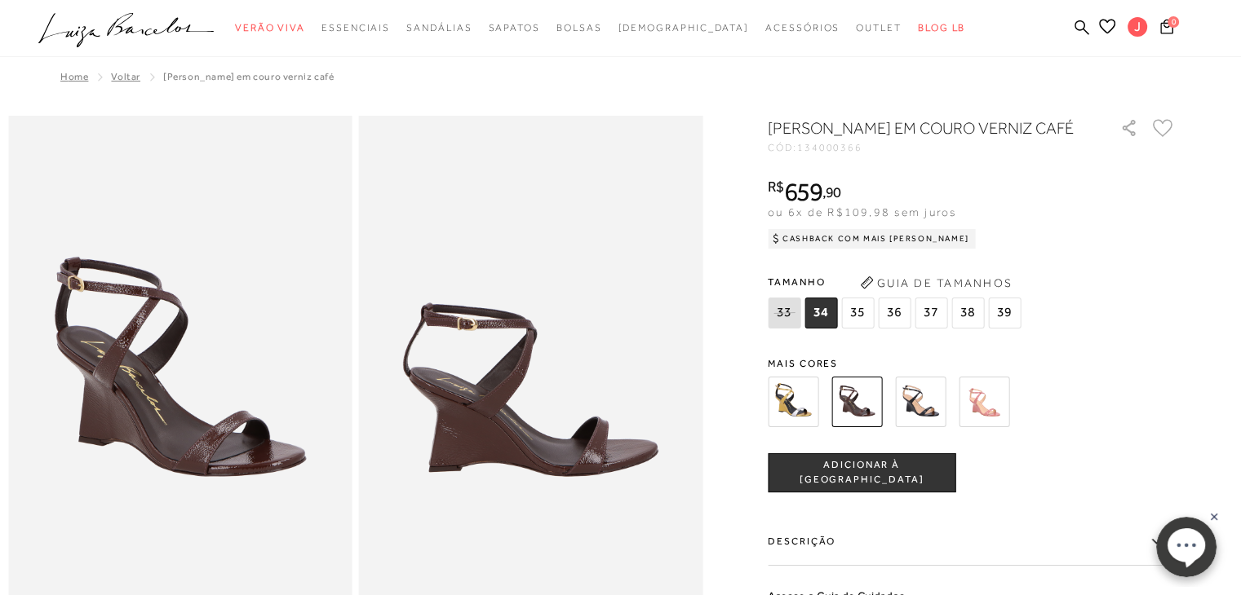
click at [933, 329] on span "37" at bounding box center [930, 313] width 33 height 31
click at [895, 487] on span "ADICIONAR À [GEOGRAPHIC_DATA]" at bounding box center [861, 472] width 186 height 29
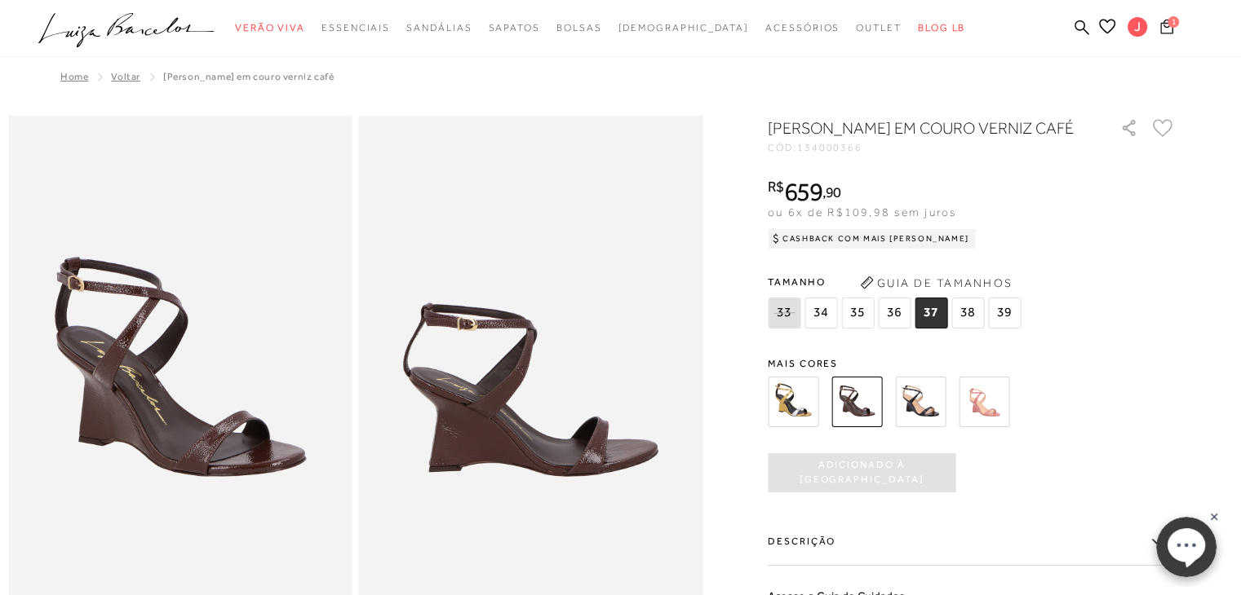
click at [1168, 30] on icon at bounding box center [1166, 26] width 13 height 15
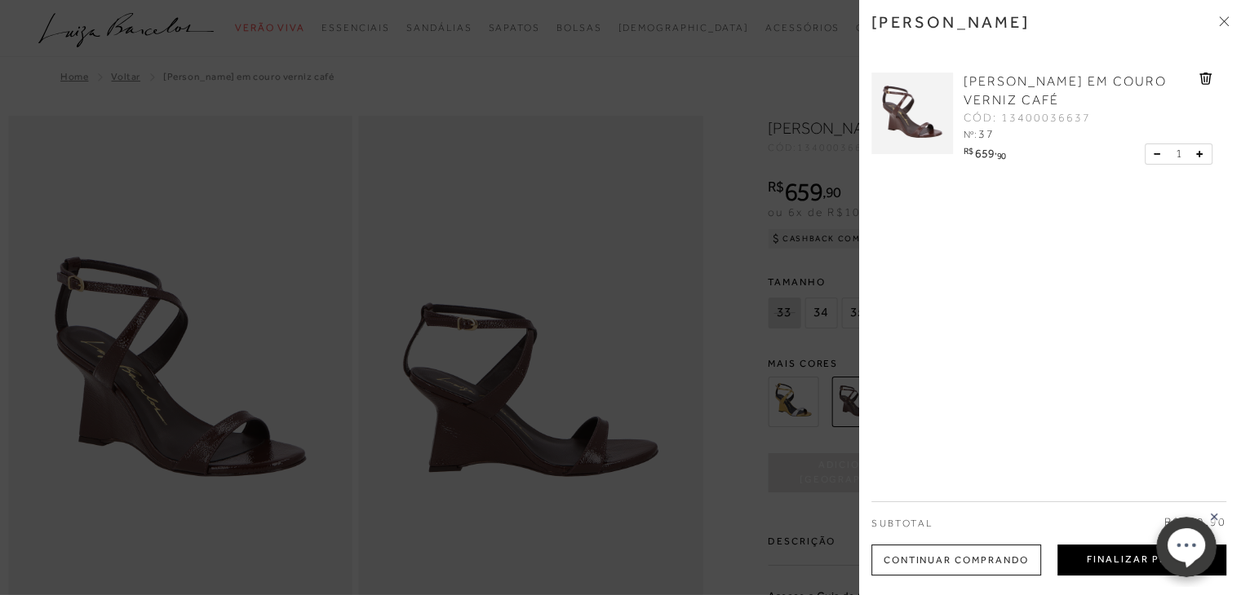
click at [1101, 564] on button "Finalizar Pedido" at bounding box center [1141, 560] width 169 height 31
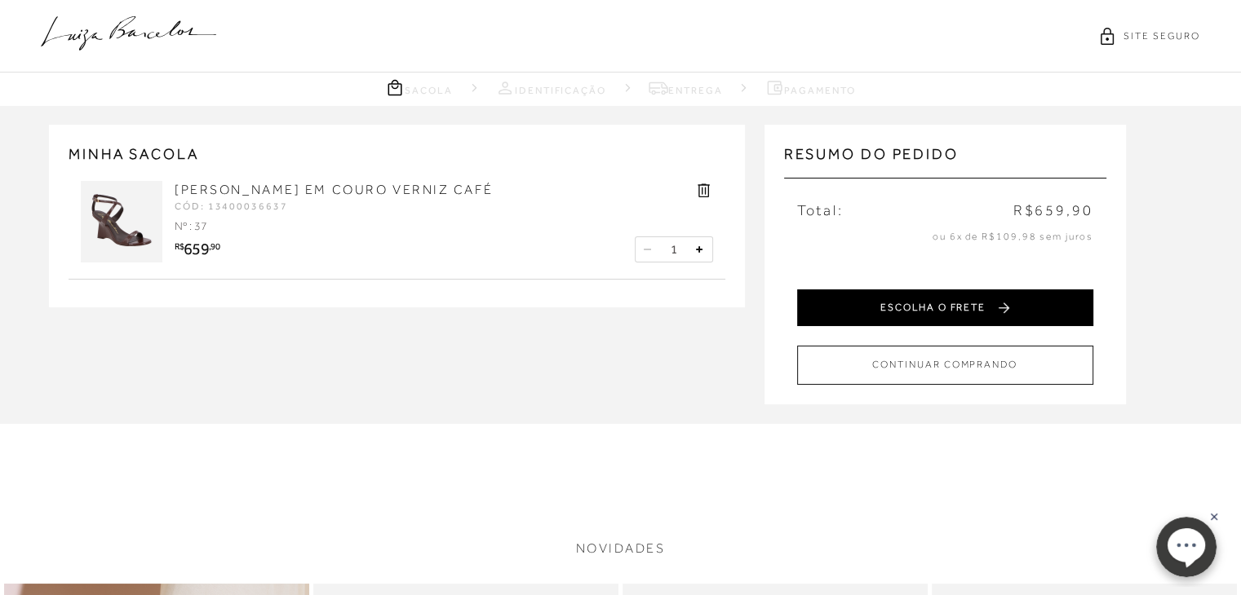
click at [864, 324] on button "ESCOLHA O FRETE" at bounding box center [945, 308] width 296 height 37
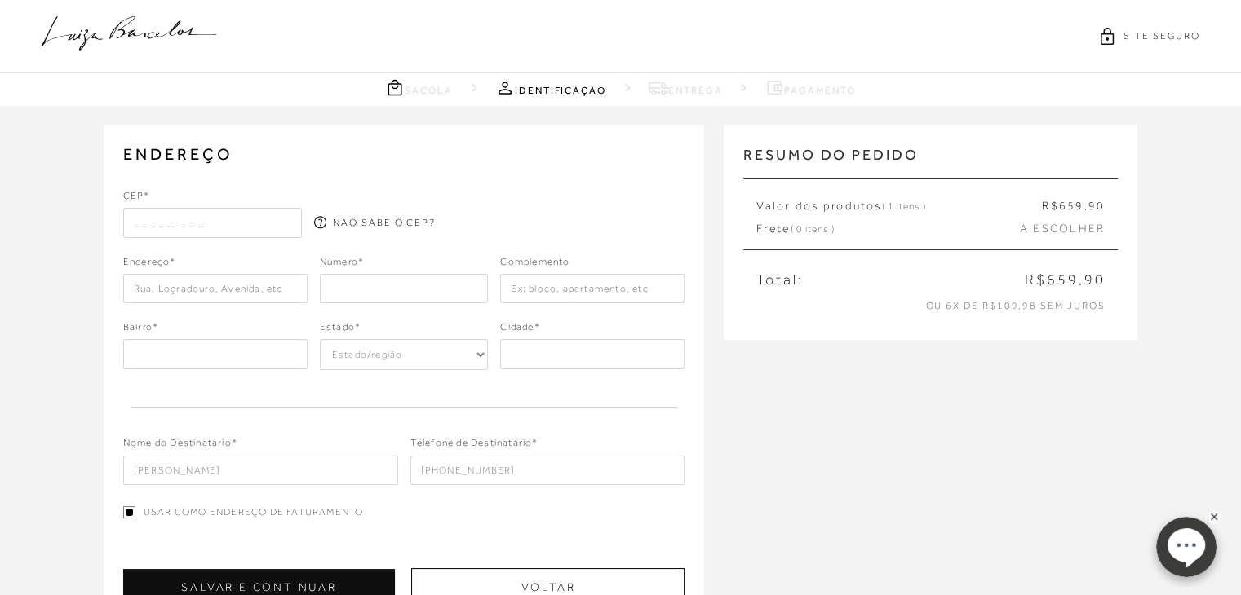
click at [130, 223] on input "text" at bounding box center [212, 222] width 179 height 29
type input "49035-310"
type input "Rua [PERSON_NAME]"
type input "450"
type input "[STREET_ADDRESS][PERSON_NAME]"
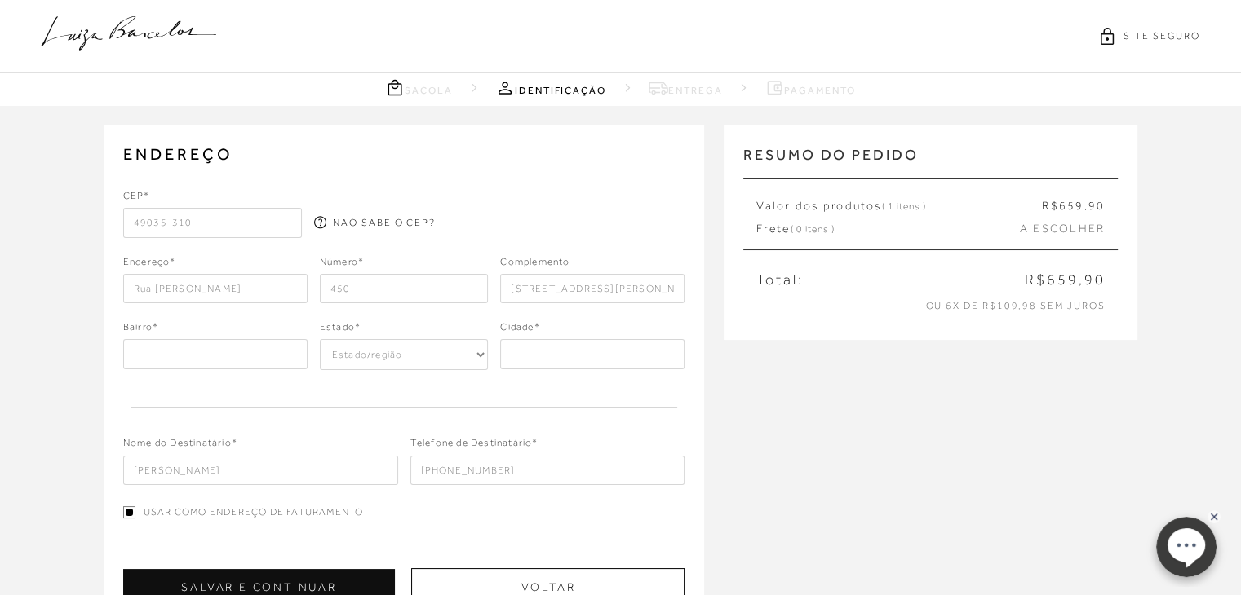
type input "SE"
select select "SE"
type input "Aracaju"
type input "[STREET_ADDRESS]"
type input "Coroa do Meio"
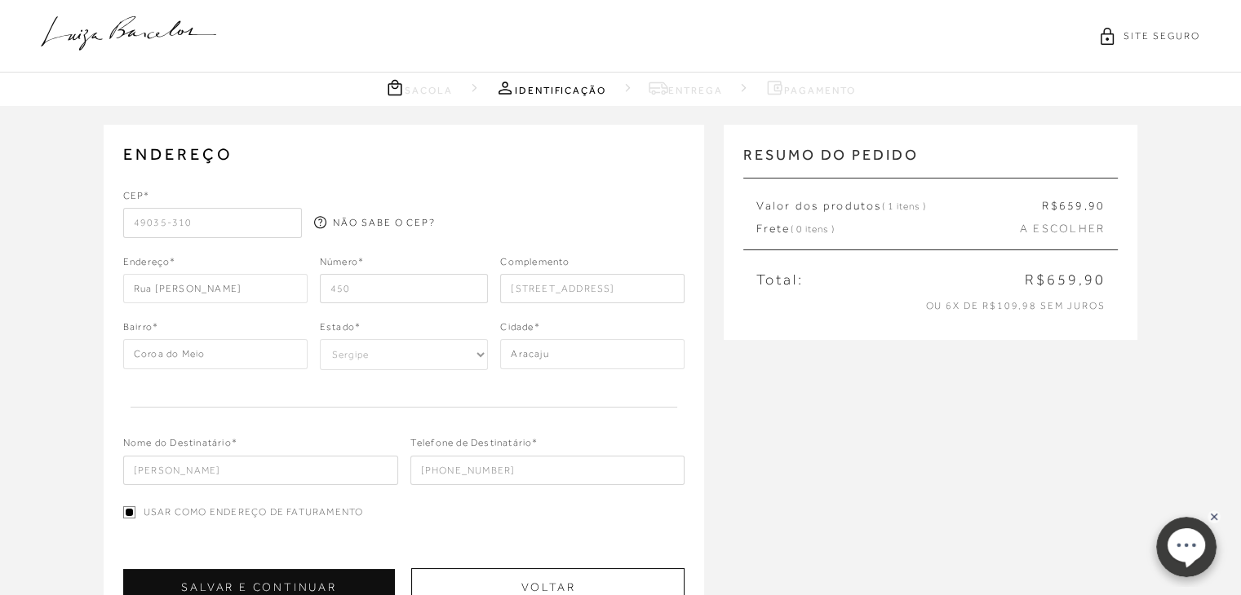
click at [626, 292] on input "[STREET_ADDRESS]" at bounding box center [592, 288] width 184 height 29
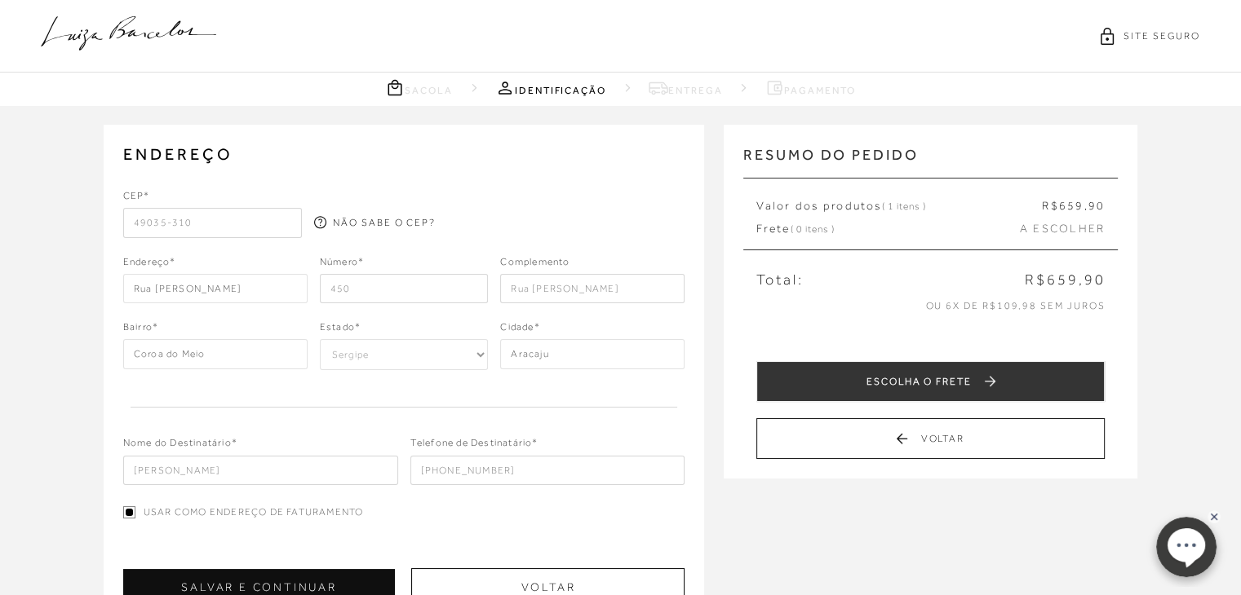
type input "Rua [PERSON_NAME]"
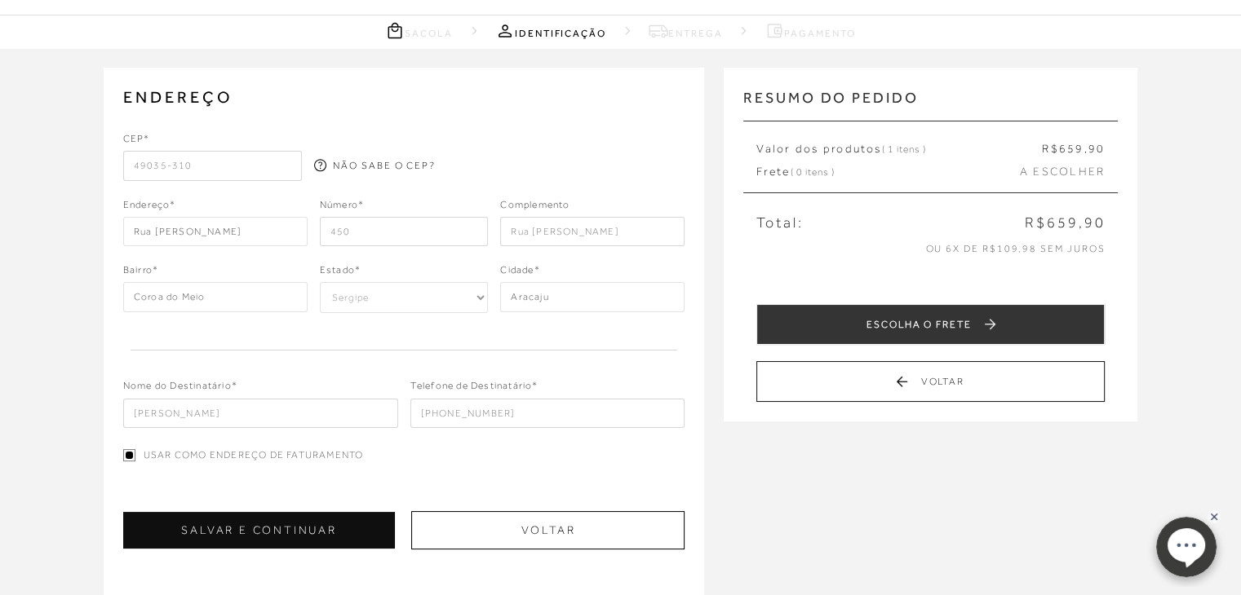
scroll to position [163, 0]
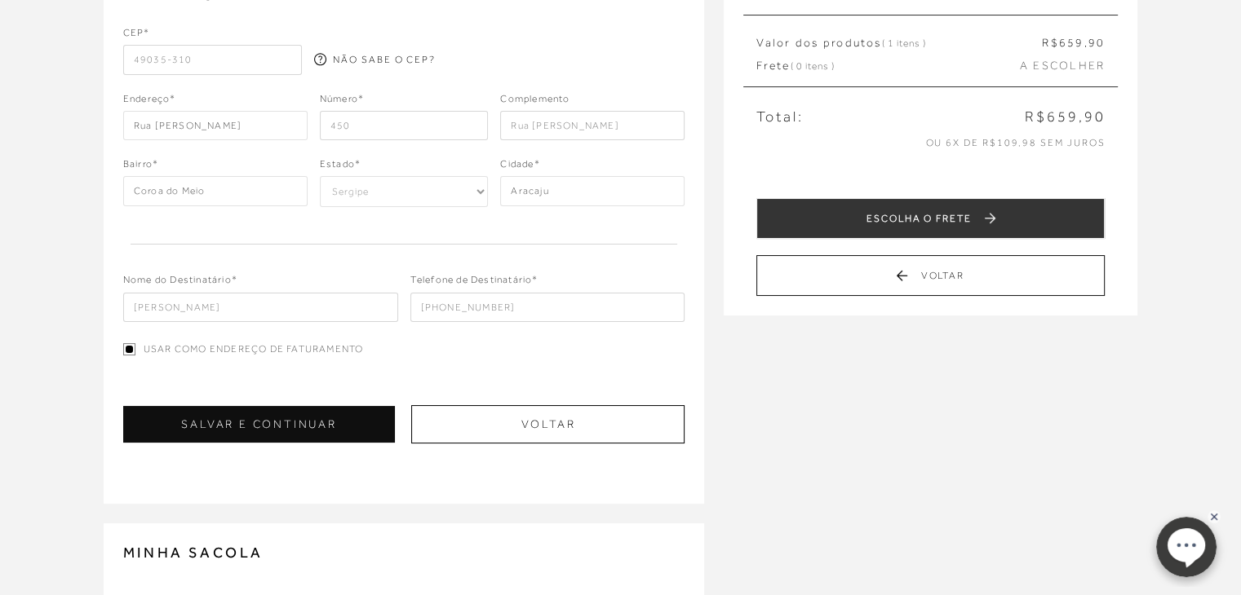
click at [261, 299] on input "[PERSON_NAME]" at bounding box center [260, 307] width 275 height 29
type input "[PERSON_NAME]"
click at [323, 421] on button "SALVAR E CONTINUAR" at bounding box center [259, 424] width 272 height 37
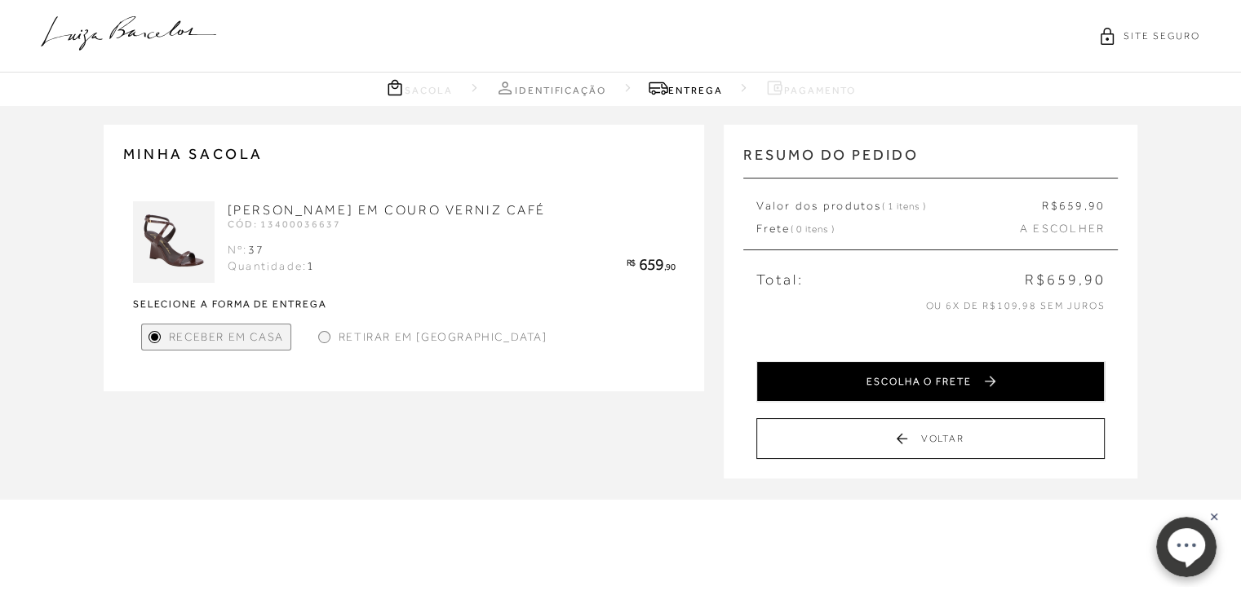
click at [982, 379] on button "ESCOLHA O FRETE" at bounding box center [930, 381] width 348 height 41
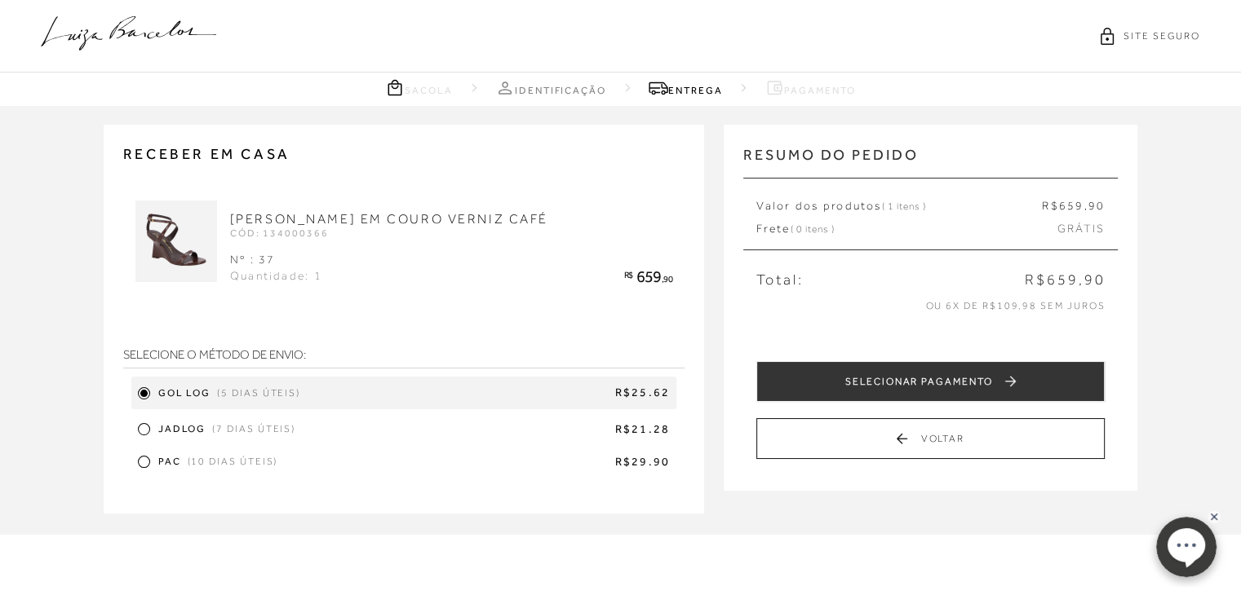
click at [171, 417] on div "Gol Log (5 dias úteis) R$25.62 JADLOG (7 dias úteis) R$21.28 PAC (10 dias úteis…" at bounding box center [404, 425] width 562 height 97
click at [139, 432] on div at bounding box center [144, 429] width 12 height 12
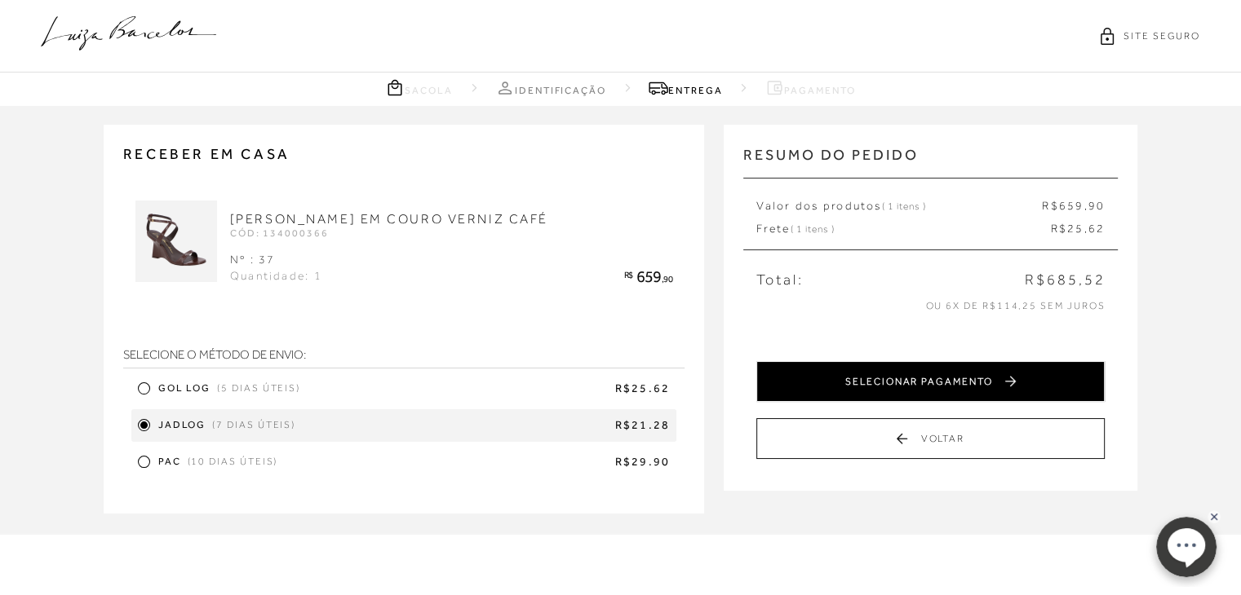
click at [945, 385] on button "SELECIONAR PAGAMENTO" at bounding box center [930, 381] width 348 height 41
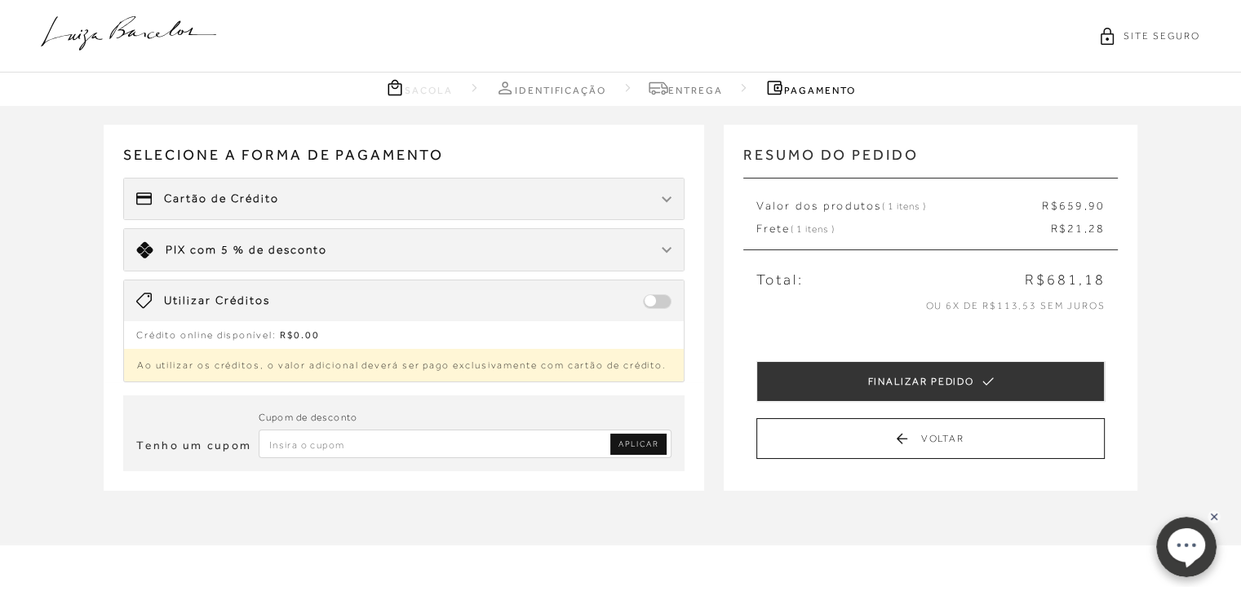
click at [317, 449] on input "Inserir Código da Promoção" at bounding box center [466, 444] width 414 height 29
paste input "PRIMEIRALB"
type input "PRIMEIRALB"
click at [635, 441] on span "APLICAR" at bounding box center [638, 444] width 40 height 11
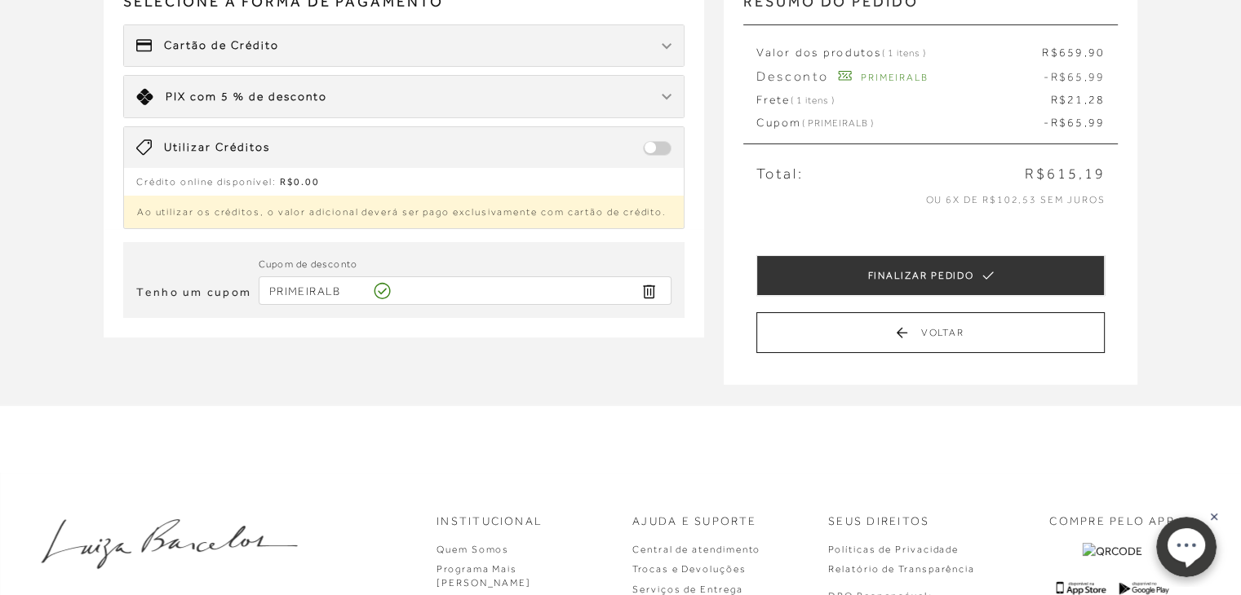
scroll to position [163, 0]
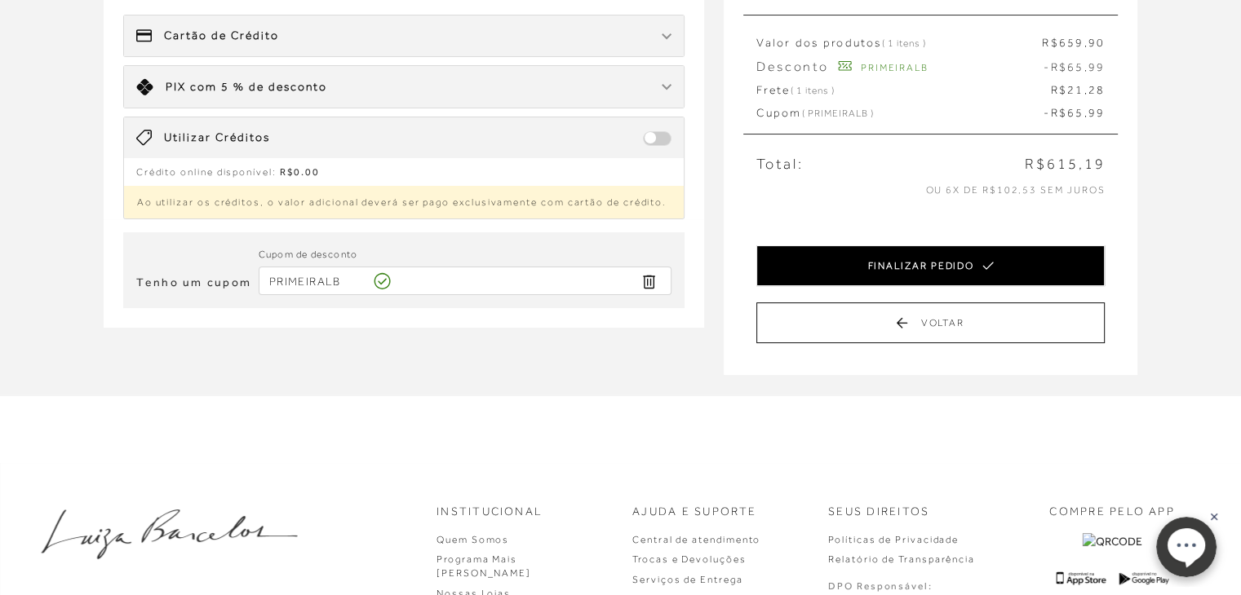
click at [973, 265] on button "FINALIZAR PEDIDO" at bounding box center [930, 266] width 348 height 41
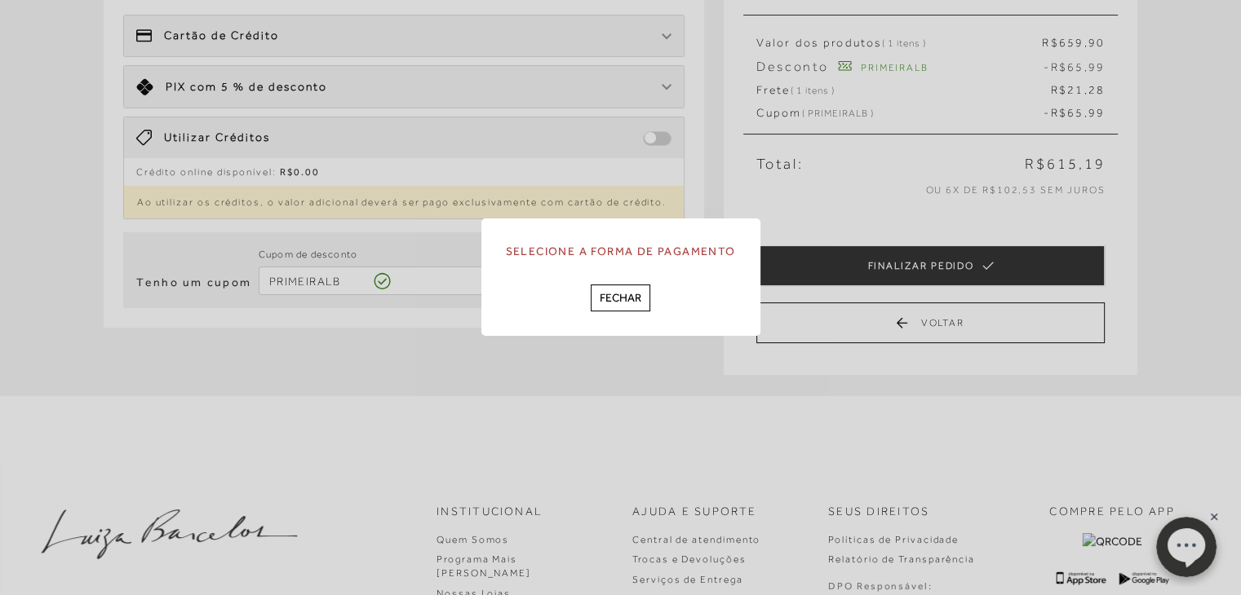
scroll to position [0, 0]
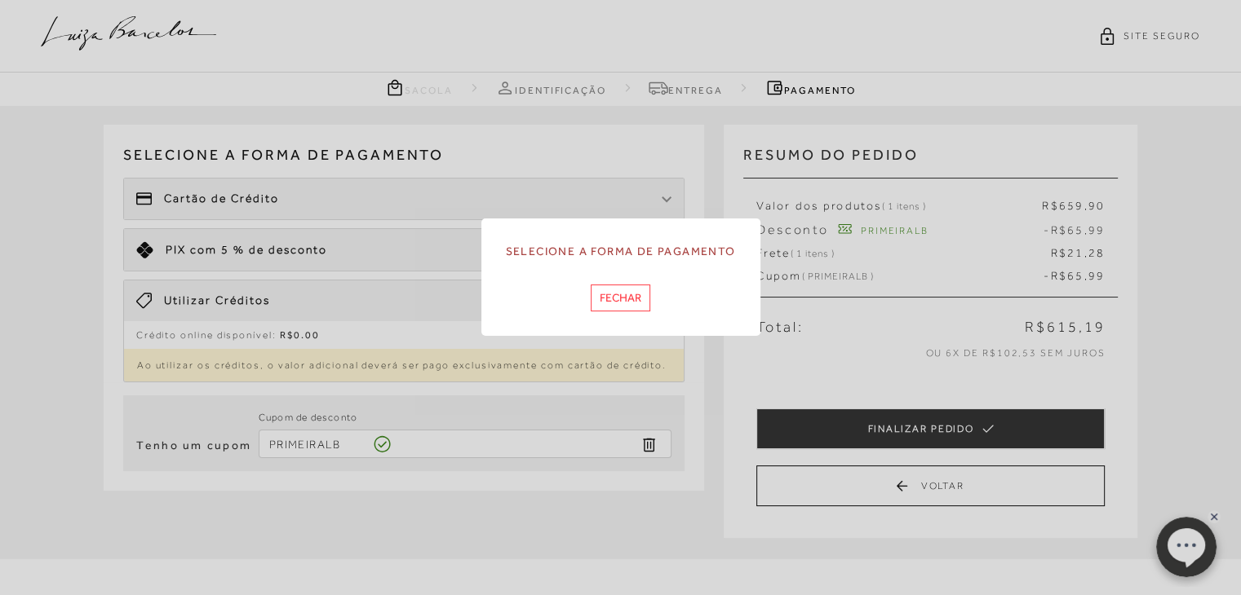
click at [617, 302] on button "Fechar" at bounding box center [621, 298] width 60 height 27
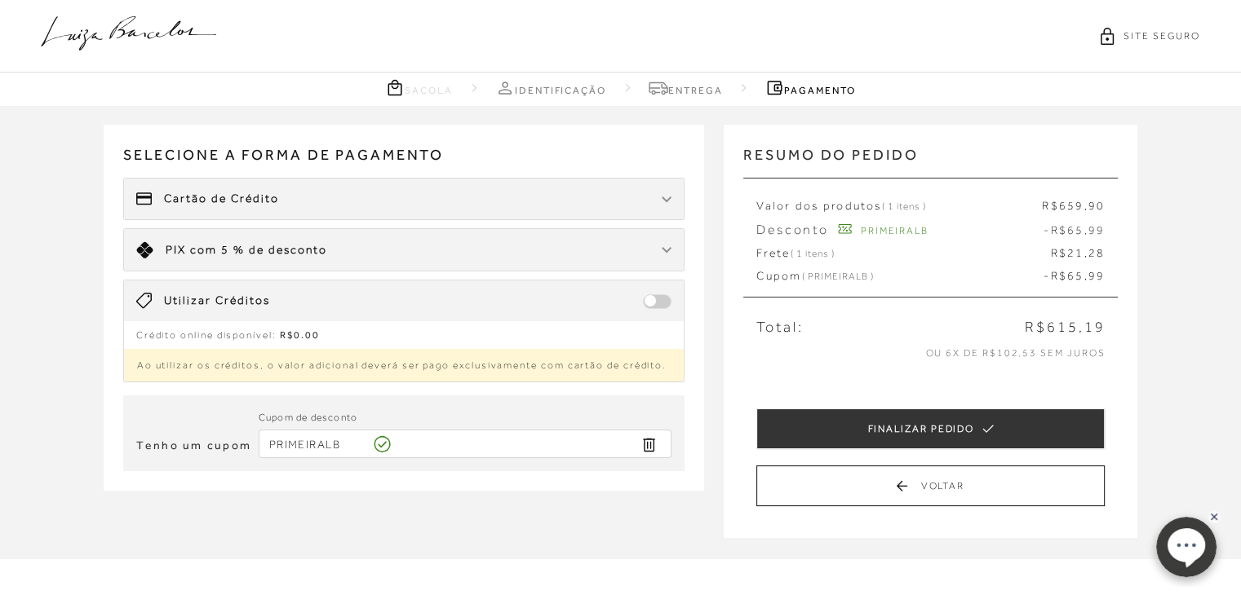
click at [464, 209] on div "Cartão de Crédito" at bounding box center [404, 199] width 560 height 41
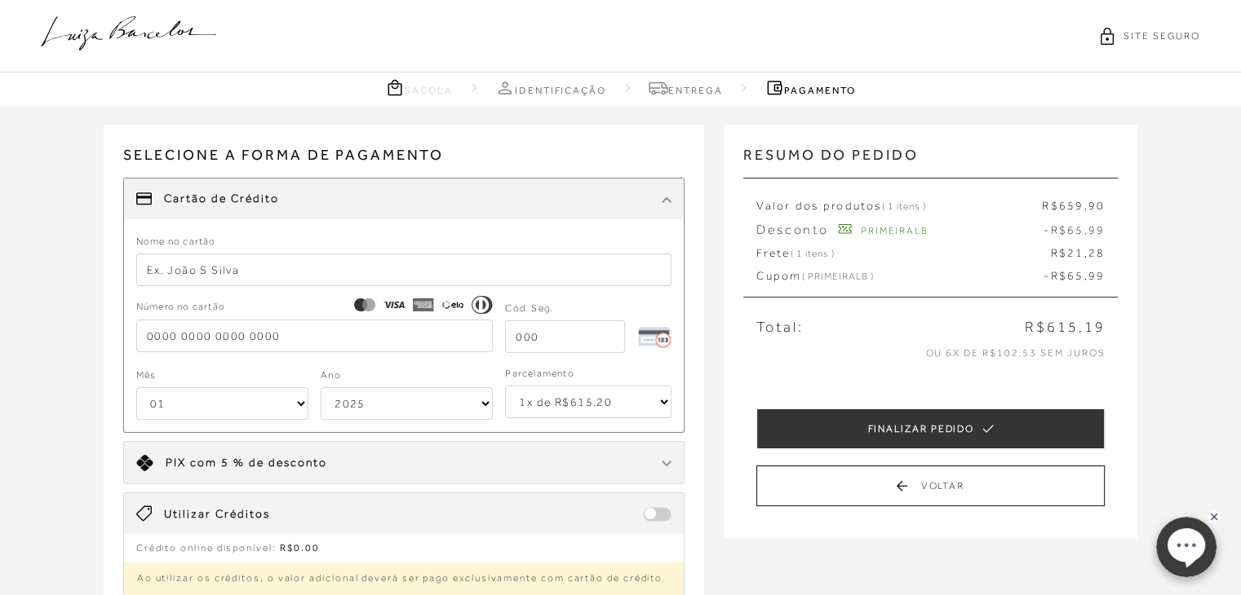
click at [159, 264] on input "text" at bounding box center [404, 270] width 536 height 33
type input "A B FONTES FH"
click at [150, 334] on input "tel" at bounding box center [314, 336] width 357 height 33
type input "[CREDIT_CARD_NUMBER]"
click at [529, 330] on input "tel" at bounding box center [565, 337] width 120 height 33
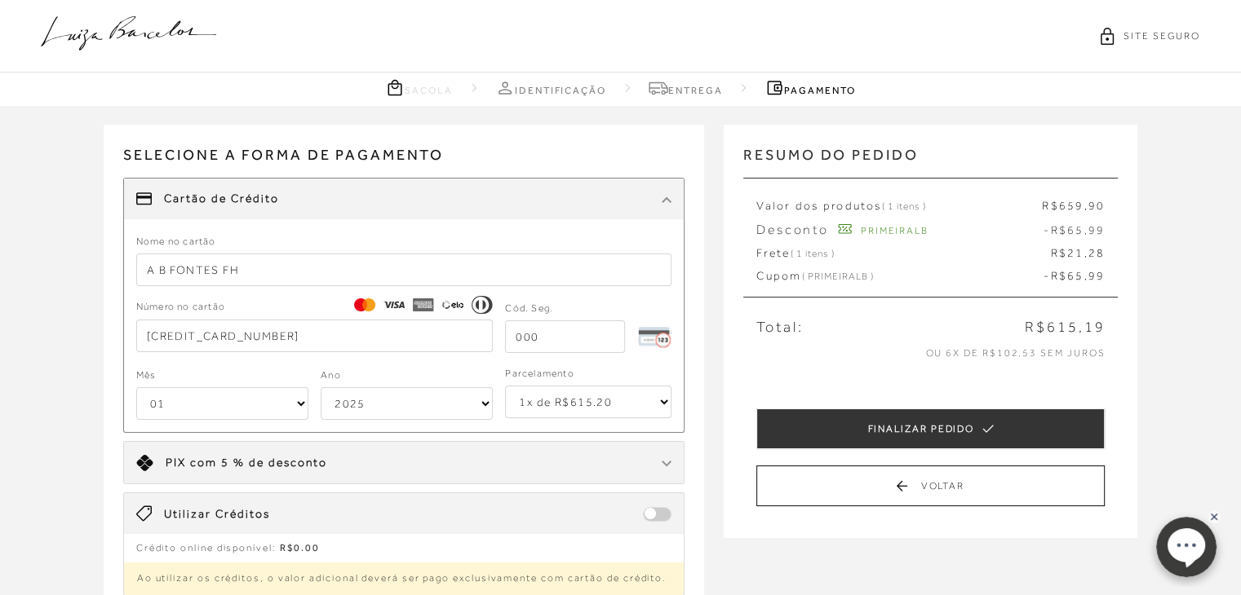
click at [300, 401] on div "Mês 01 02 03 04 05 06 07 08 09 10 11 12" at bounding box center [222, 393] width 172 height 54
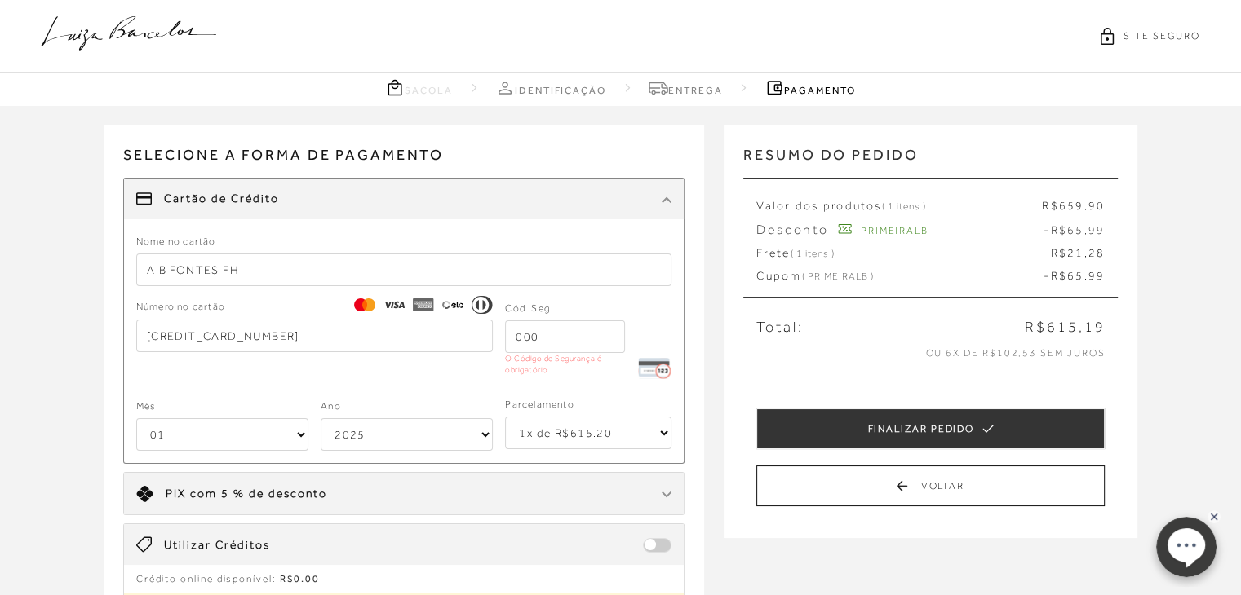
select select "05"
click at [136, 418] on select "01 02 03 04 05 06 07 08 09 10 11 12" at bounding box center [222, 434] width 172 height 33
click at [484, 435] on select "2025 2026 2027 2028 2029 2030 2031 2032 2033 2034 2035 2036 2037 2038 2039 2040…" at bounding box center [407, 434] width 172 height 33
select select "2033"
click at [321, 418] on select "2025 2026 2027 2028 2029 2030 2031 2032 2033 2034 2035 2036 2037 2038 2039 2040…" at bounding box center [407, 434] width 172 height 33
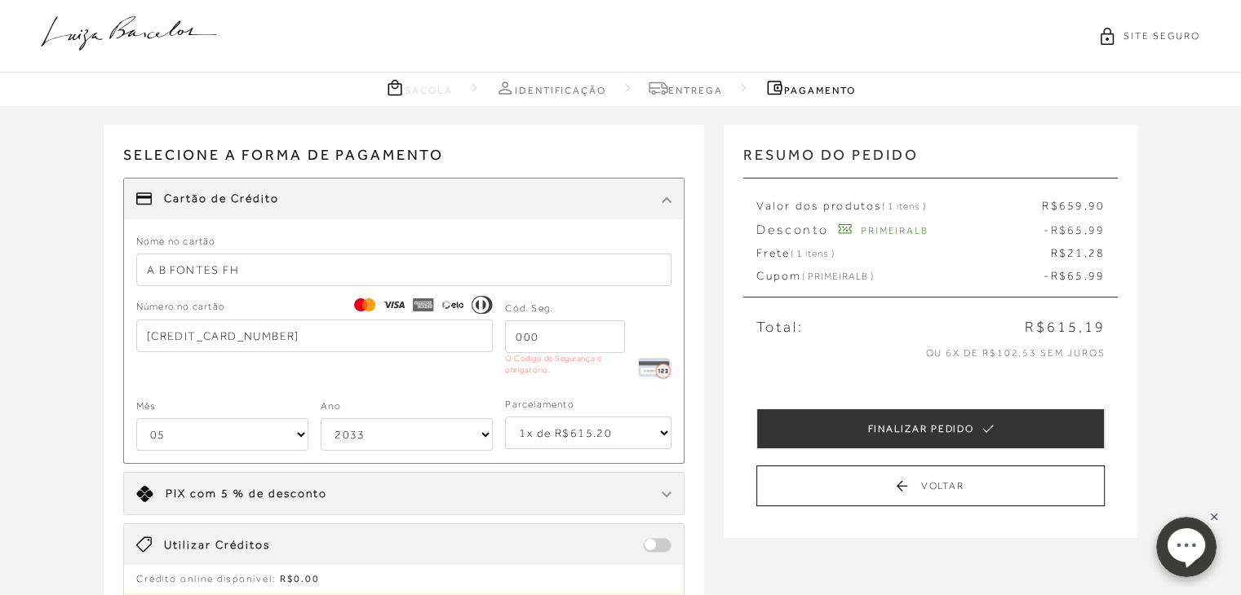
click at [563, 325] on input "tel" at bounding box center [565, 337] width 120 height 33
click at [587, 439] on select "1x de R$615.20 2x de R$307.60 sem juros 3x de R$205.07 sem juros 4x de R$153.80…" at bounding box center [588, 433] width 166 height 33
select select "3"
click at [505, 417] on select "1x de R$615.20 2x de R$307.60 sem juros 3x de R$205.07 sem juros 4x de R$153.80…" at bounding box center [588, 433] width 166 height 33
click at [556, 345] on input "tel" at bounding box center [565, 337] width 120 height 33
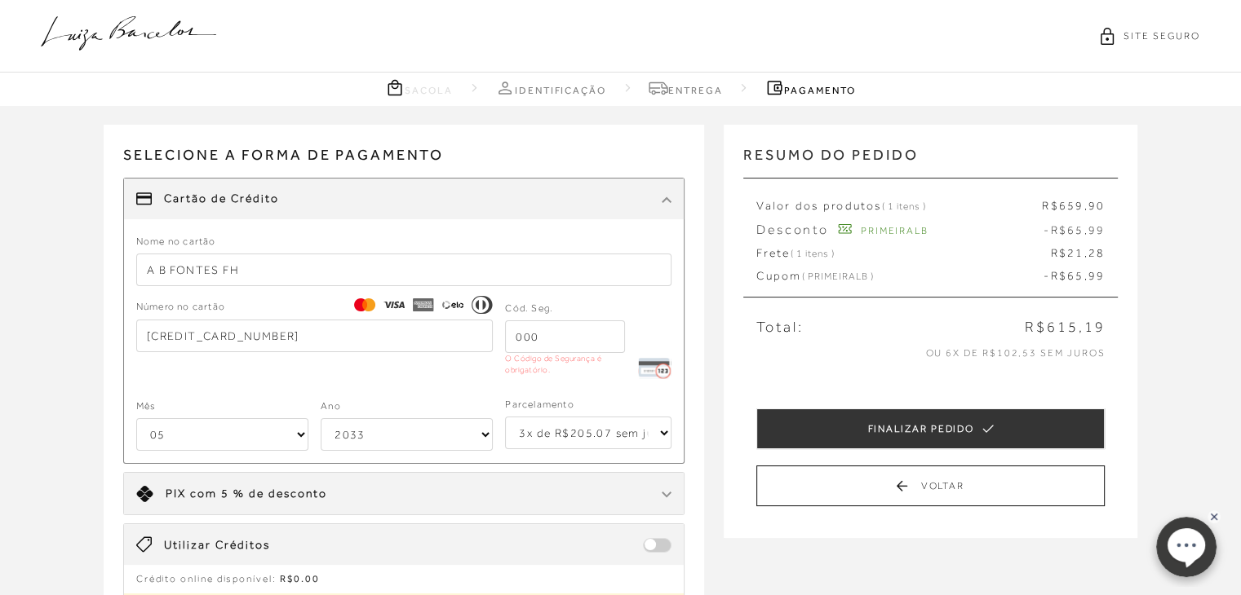
click at [588, 174] on span "Selecione a forma de pagamento" at bounding box center [404, 160] width 562 height 33
click at [205, 374] on div "Número no cartão [CREDIT_CARD_NUMBER] Cód. Seg. O Código de Segurança é obrigat…" at bounding box center [404, 341] width 536 height 85
